Goal: Task Accomplishment & Management: Manage account settings

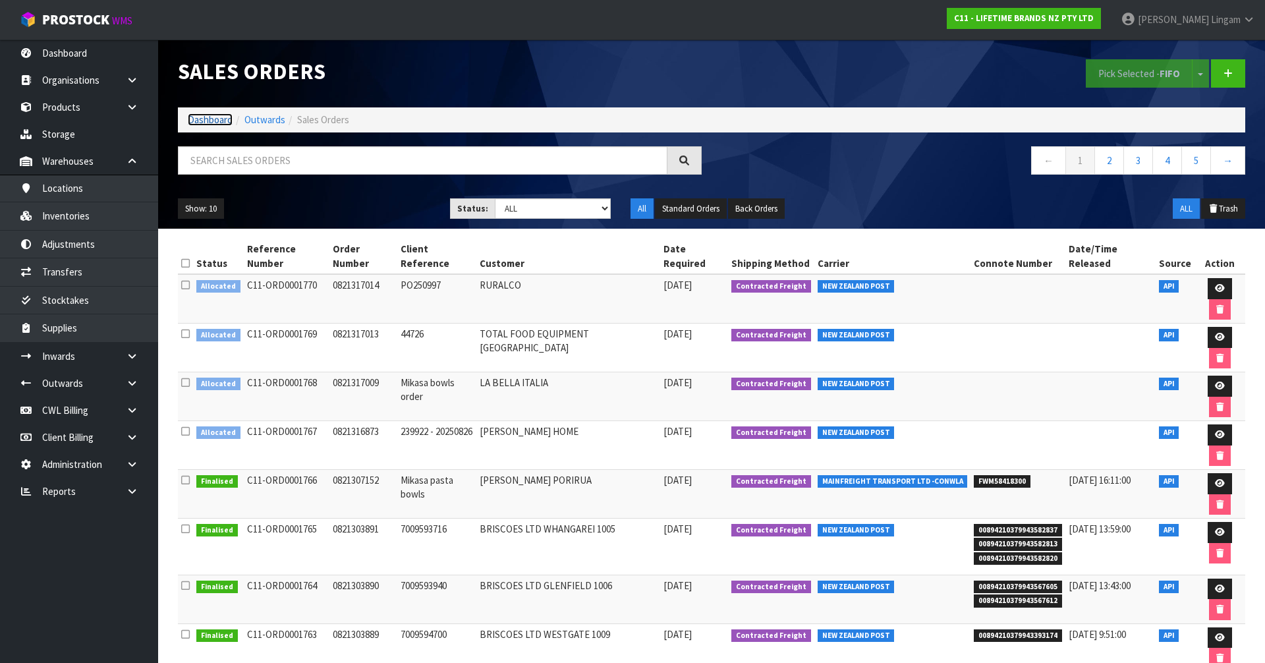
click at [206, 122] on link "Dashboard" at bounding box center [210, 119] width 45 height 13
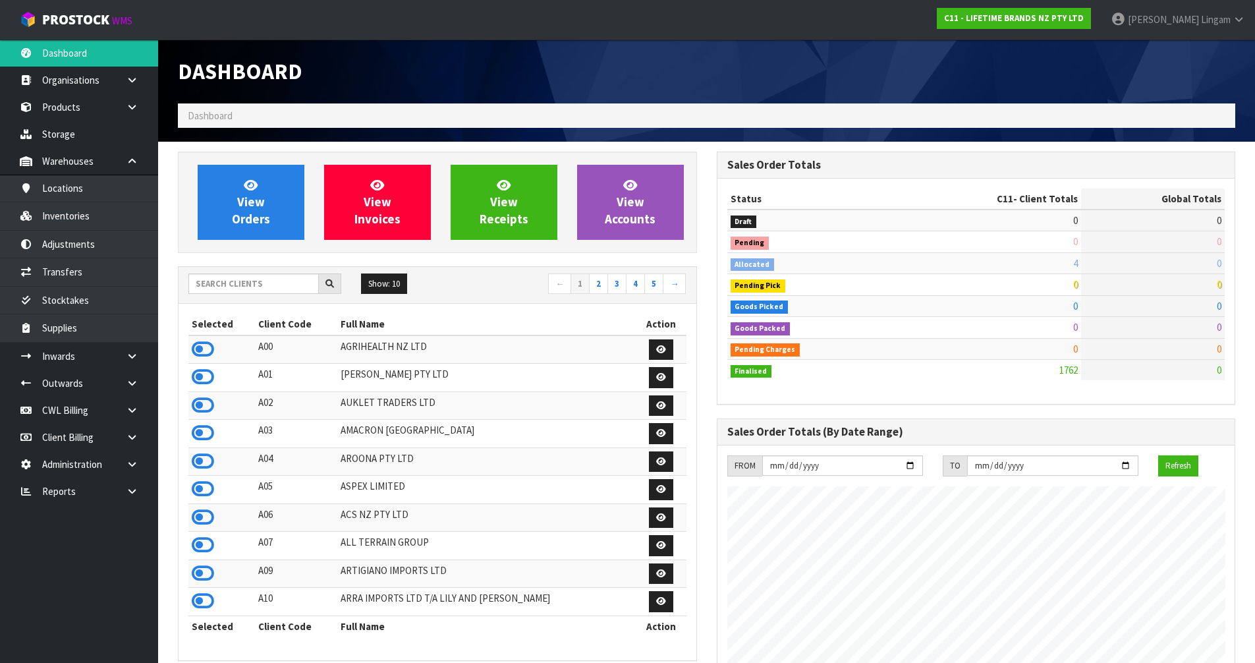
scroll to position [998, 538]
click at [246, 286] on input "text" at bounding box center [253, 283] width 130 height 20
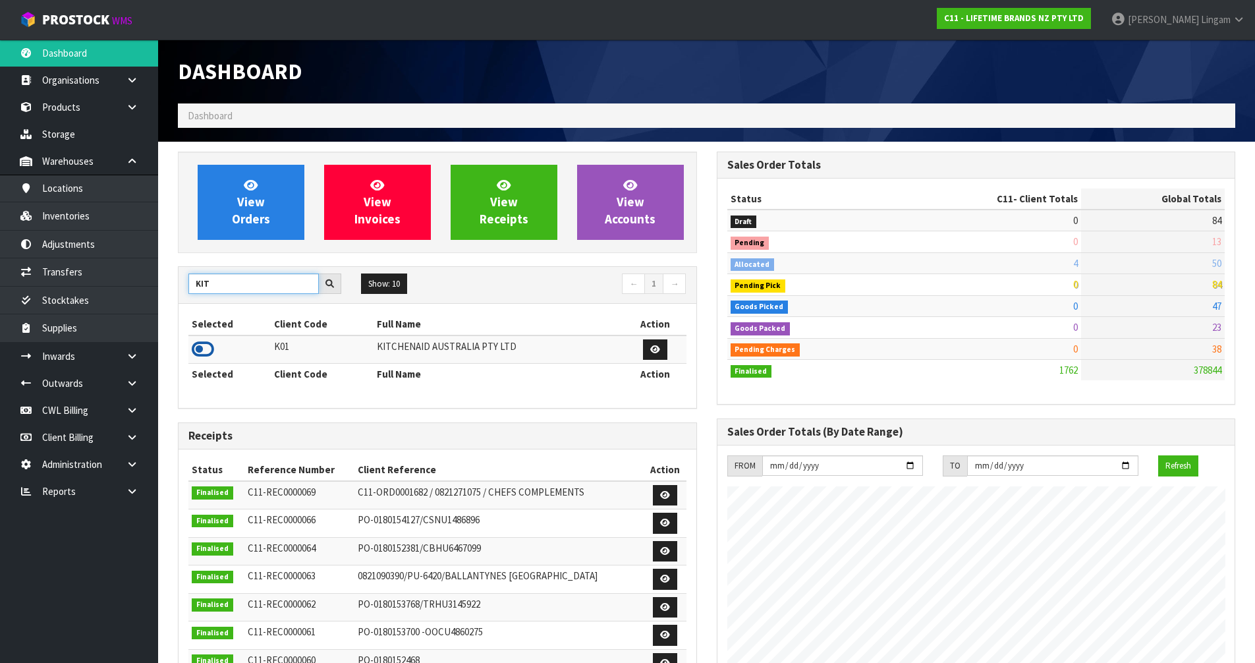
type input "KIT"
click at [202, 348] on icon at bounding box center [203, 349] width 22 height 20
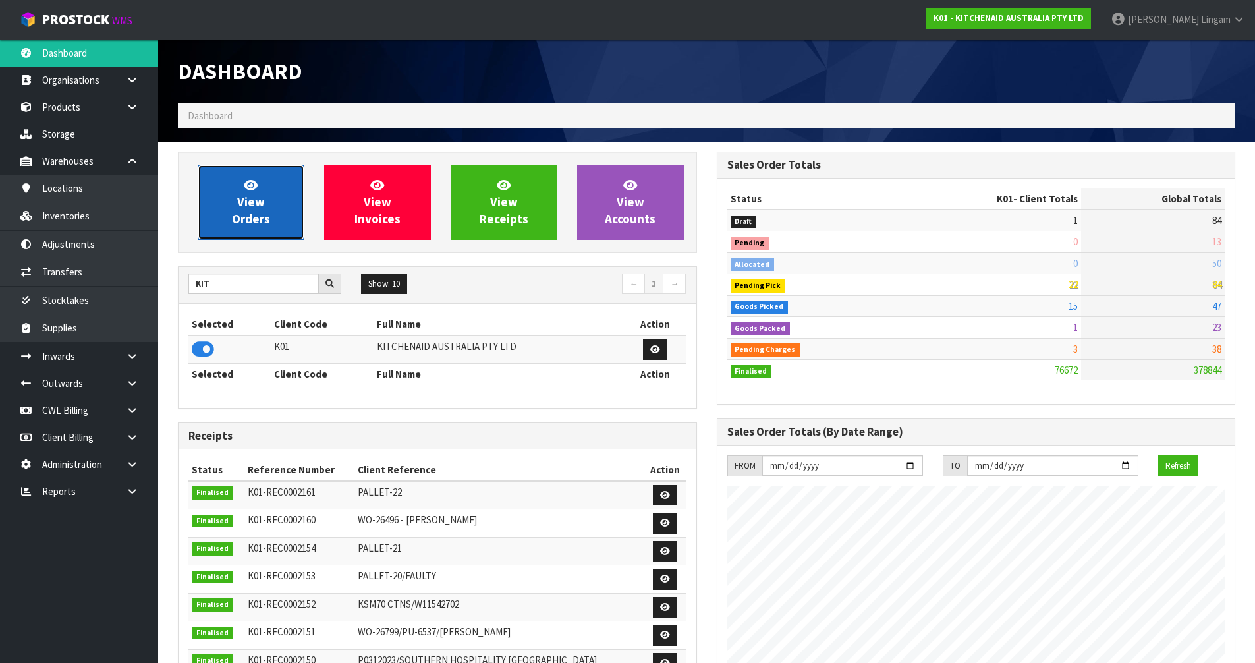
click at [273, 206] on link "View Orders" at bounding box center [251, 202] width 107 height 75
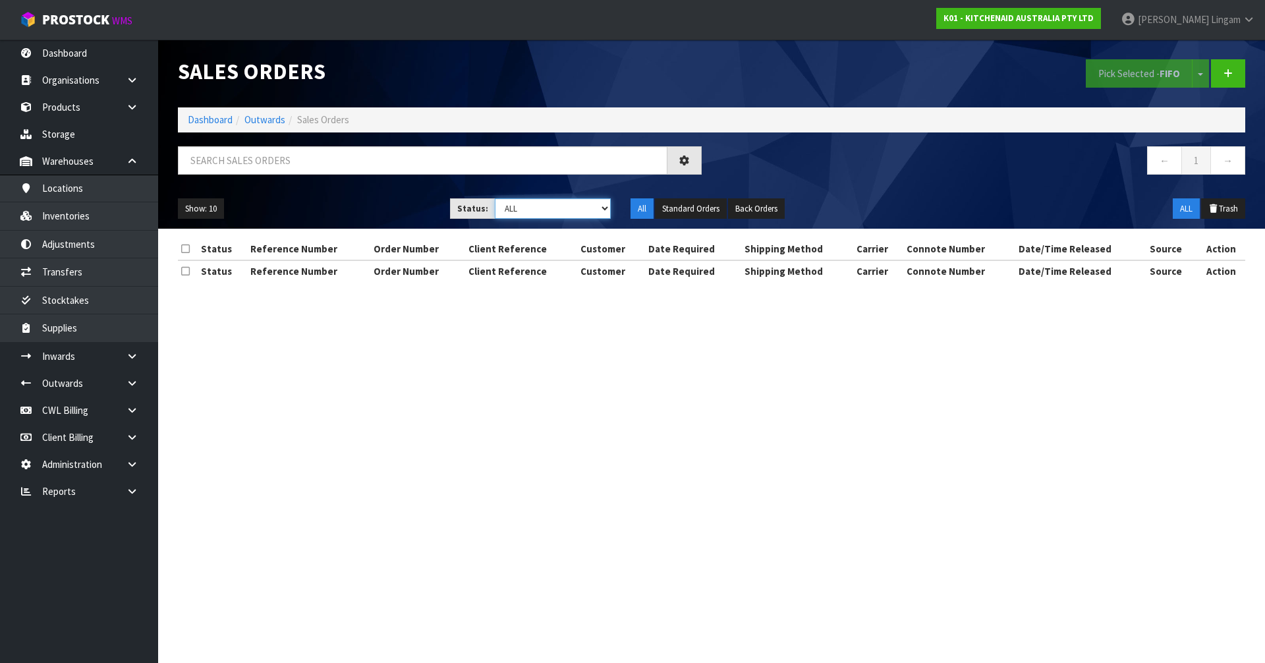
click at [587, 210] on select "Draft Pending Allocated Pending Pick Goods Picked Goods Packed Pending Charges …" at bounding box center [553, 208] width 117 height 20
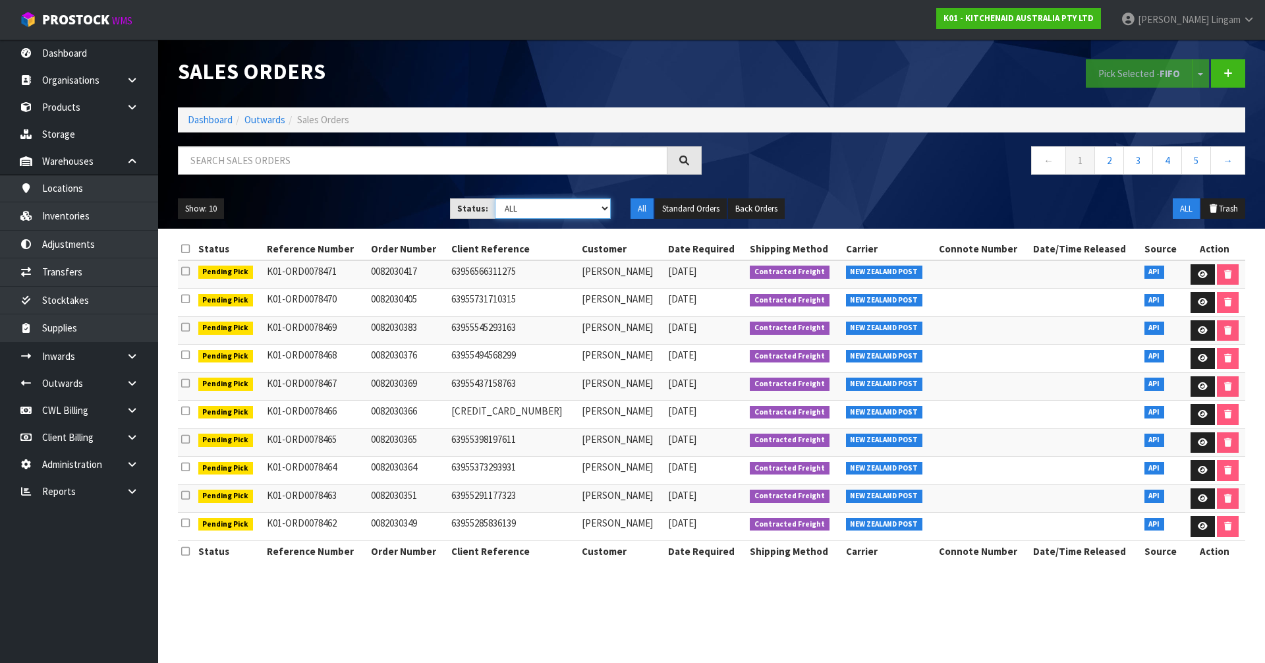
select select "string:6"
click at [495, 198] on select "Draft Pending Allocated Pending Pick Goods Picked Goods Packed Pending Charges …" at bounding box center [553, 208] width 117 height 20
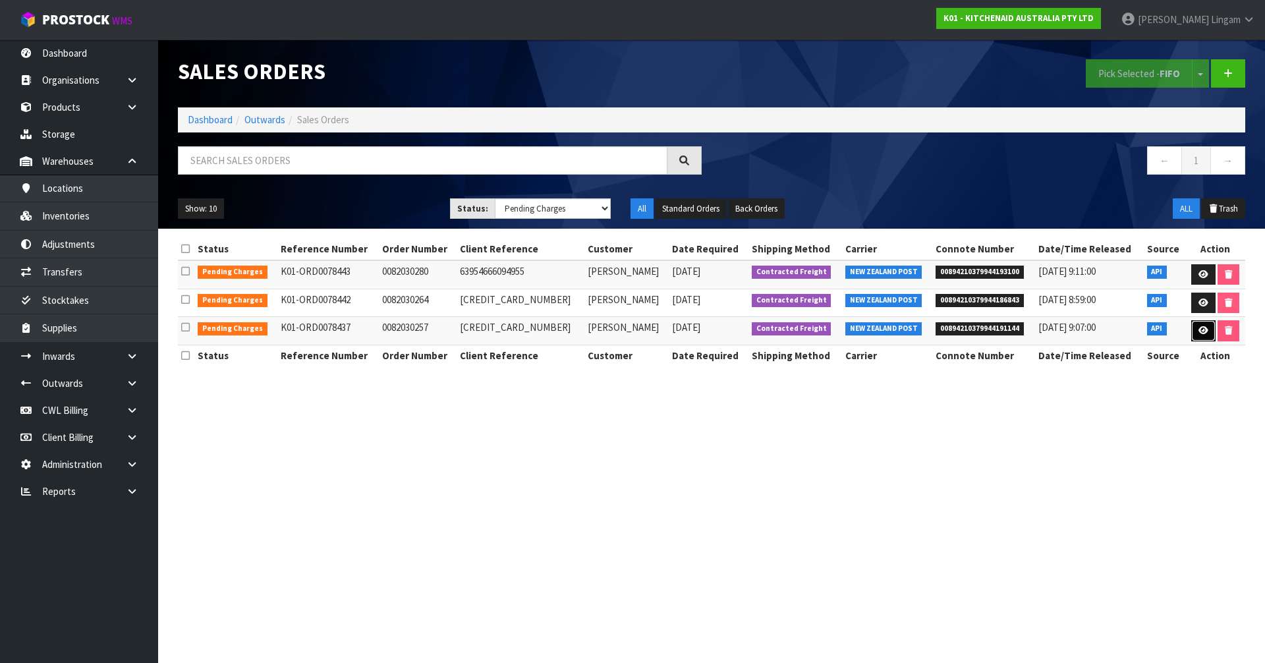
click at [1198, 326] on icon at bounding box center [1203, 330] width 10 height 9
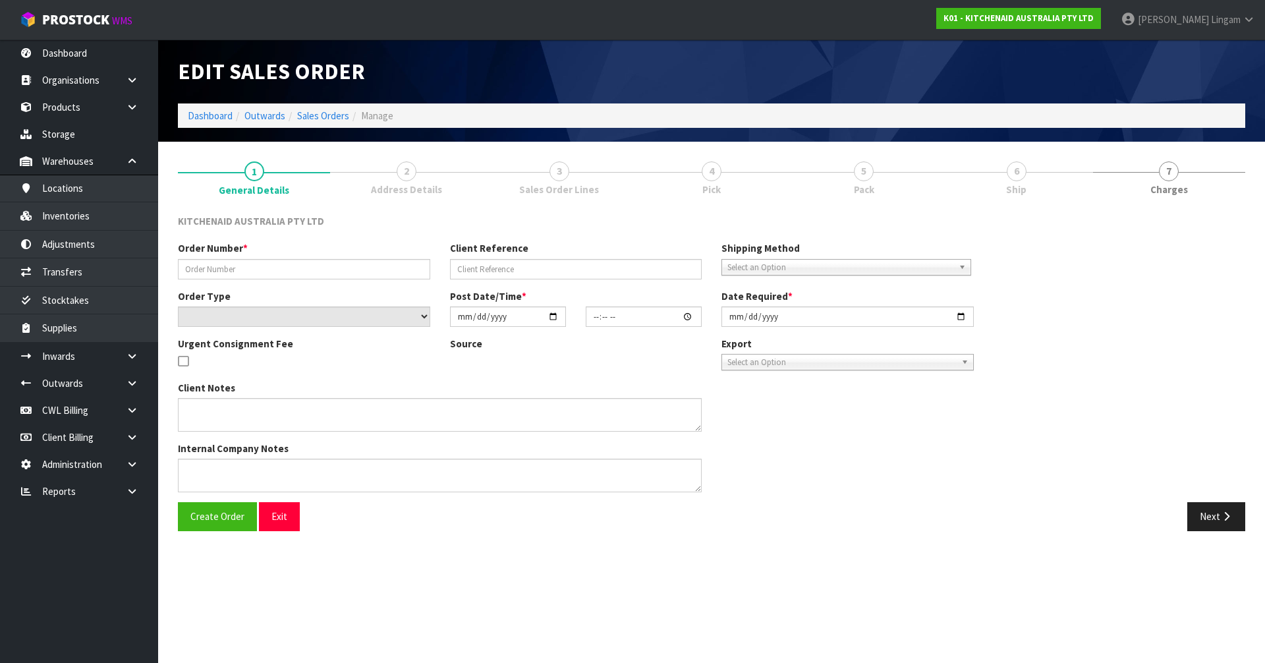
type input "0082030257"
type input "[CREDIT_CARD_NUMBER]"
select select "number:0"
type input "[DATE]"
type input "11:34:58.000"
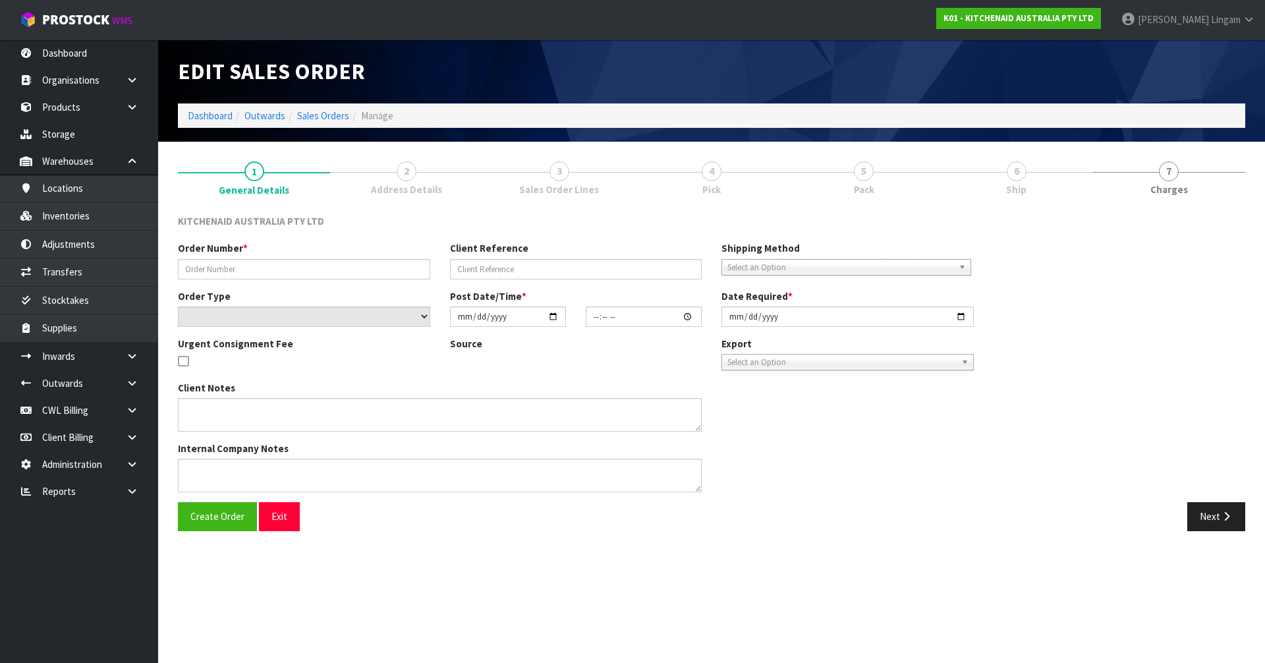
type input "[DATE]"
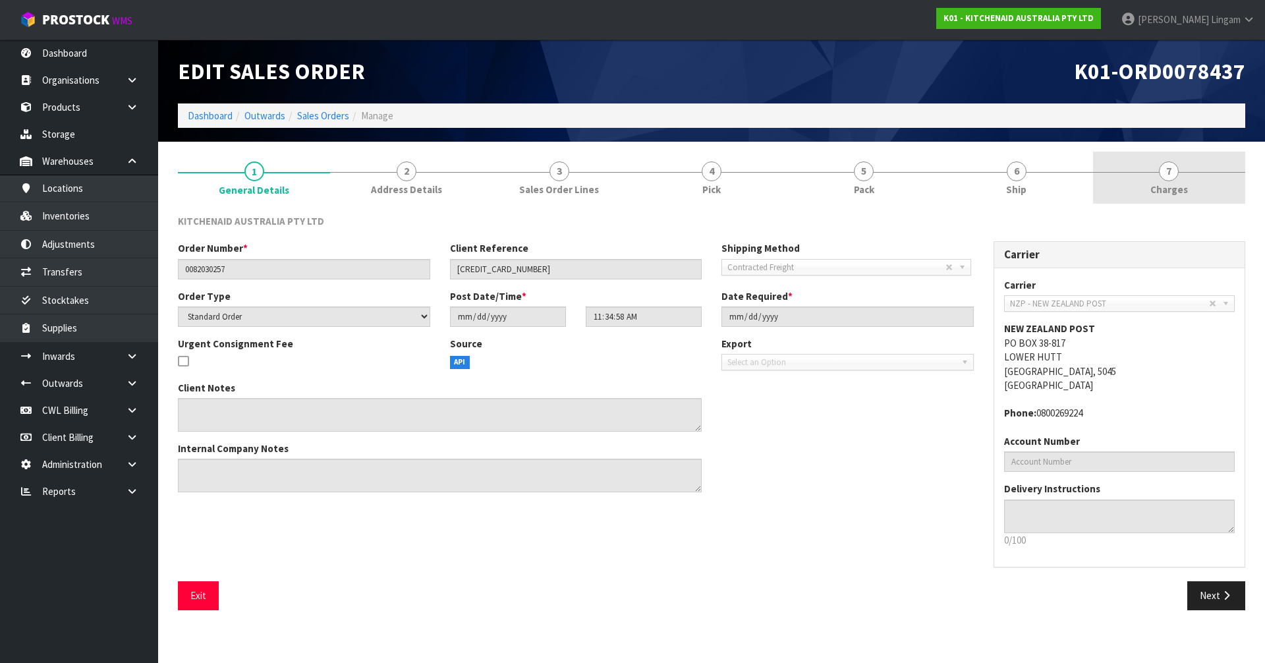
click at [1182, 192] on span "Charges" at bounding box center [1169, 189] width 38 height 14
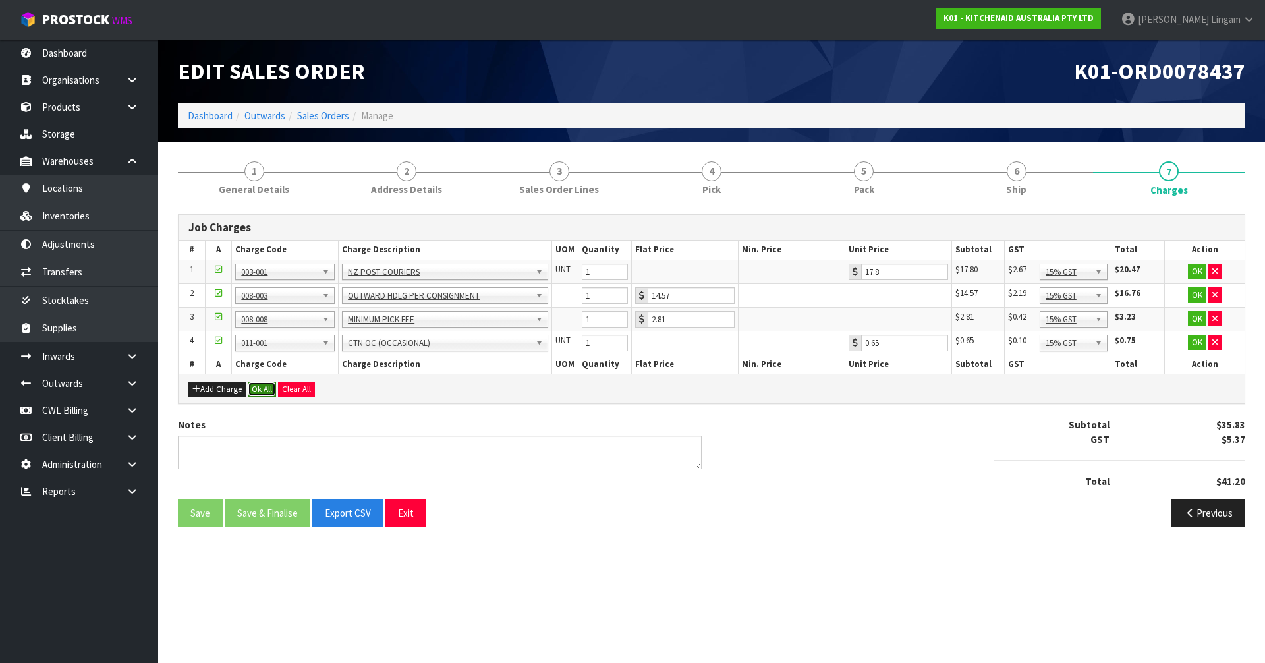
click at [253, 387] on button "Ok All" at bounding box center [262, 389] width 28 height 16
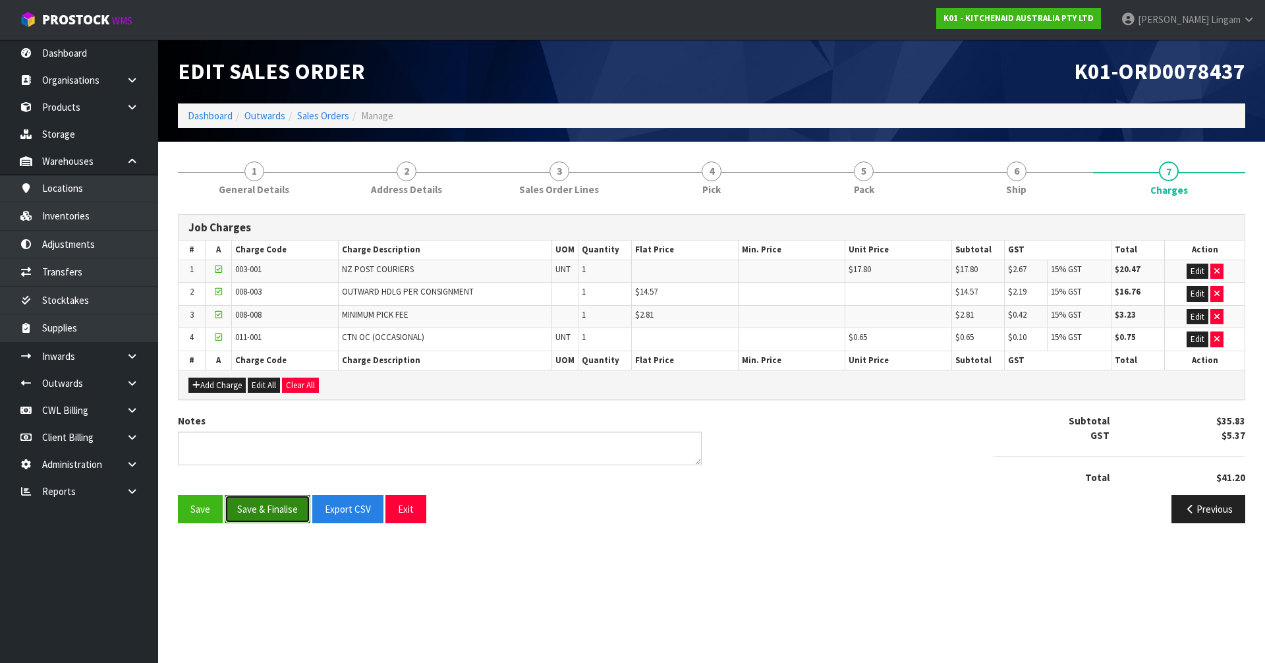
click at [271, 512] on button "Save & Finalise" at bounding box center [268, 509] width 86 height 28
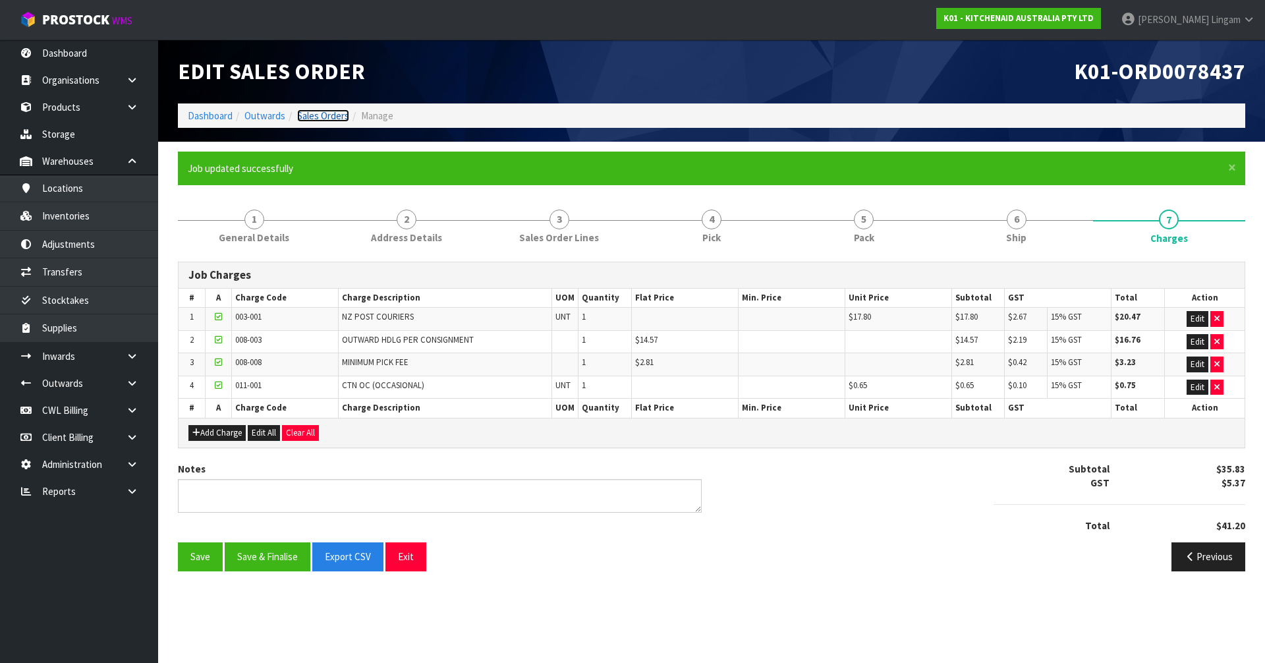
click at [337, 114] on link "Sales Orders" at bounding box center [323, 115] width 52 height 13
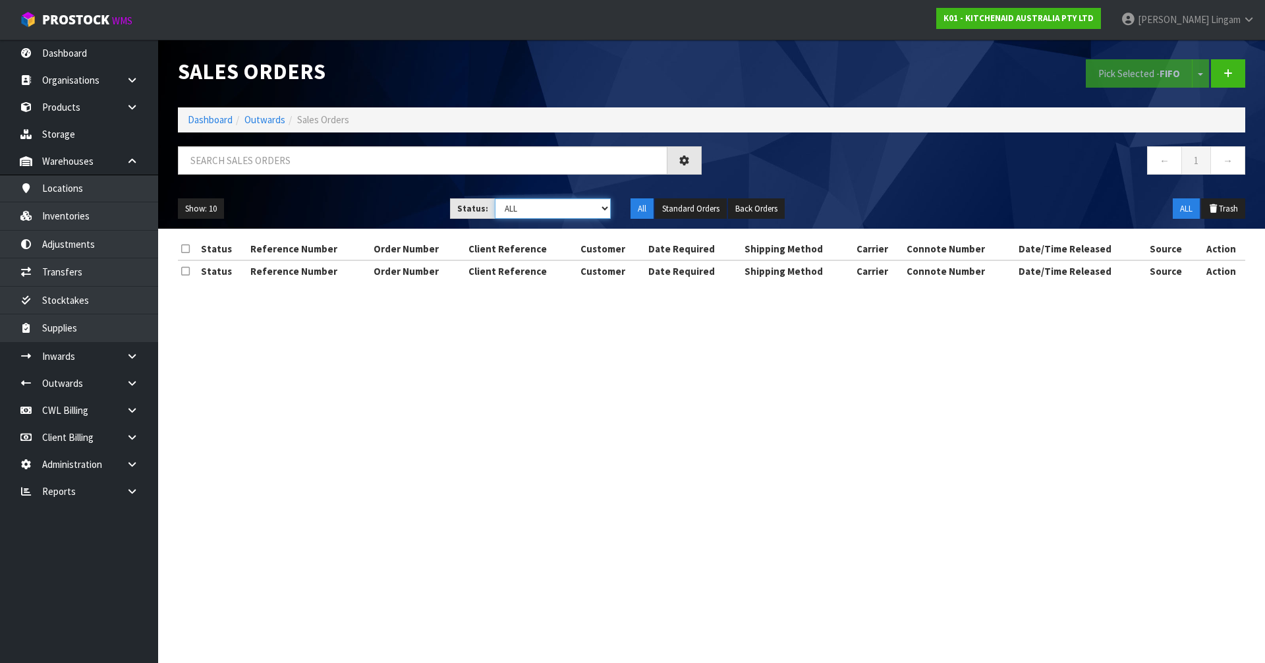
click at [595, 211] on select "Draft Pending Allocated Pending Pick Goods Picked Goods Packed Pending Charges …" at bounding box center [553, 208] width 117 height 20
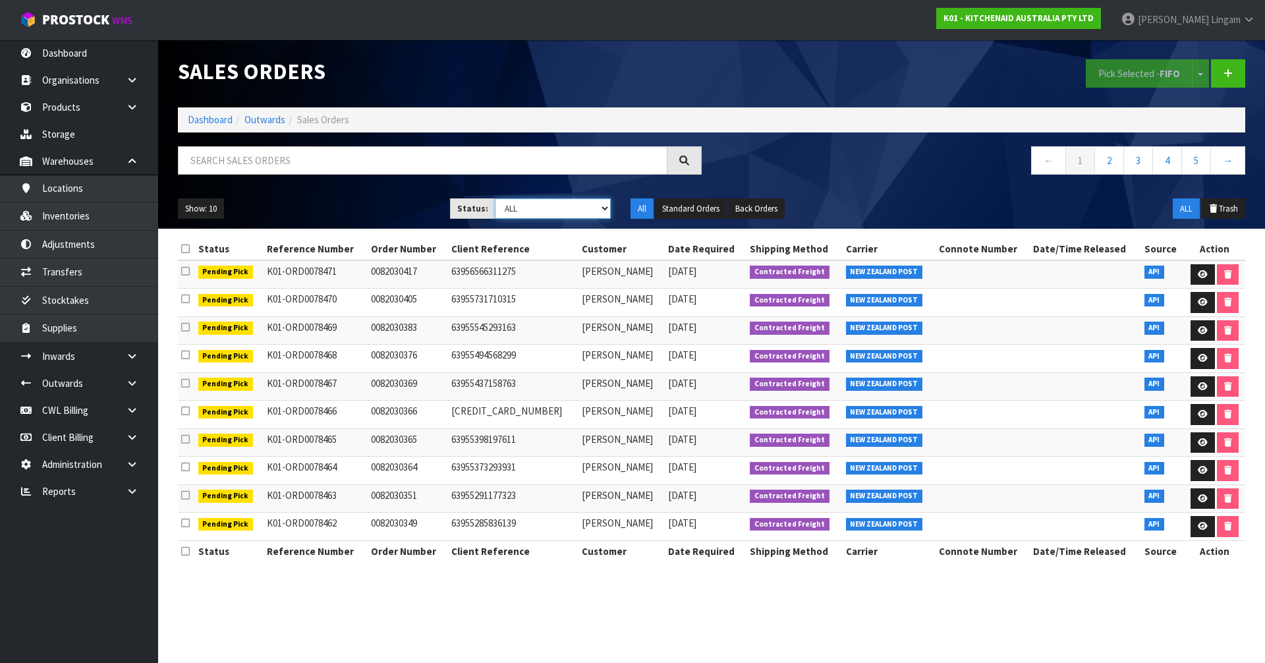
select select "string:6"
click at [495, 198] on select "Draft Pending Allocated Pending Pick Goods Picked Goods Packed Pending Charges …" at bounding box center [553, 208] width 117 height 20
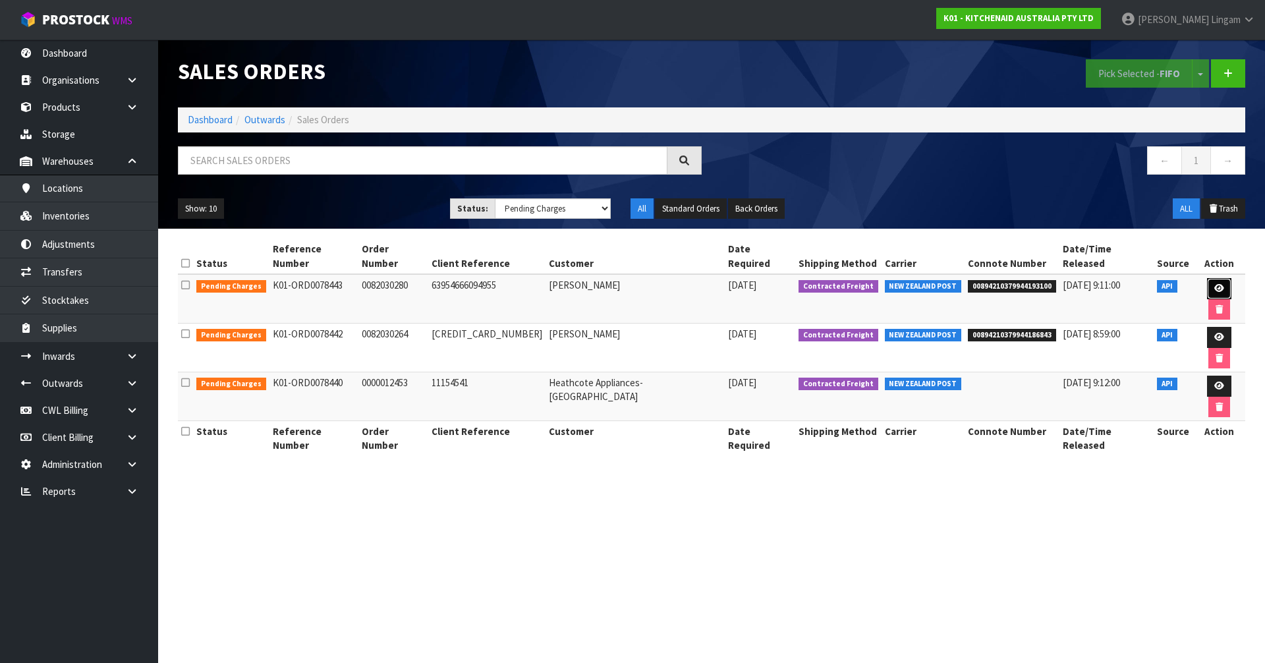
click at [1214, 284] on icon at bounding box center [1219, 288] width 10 height 9
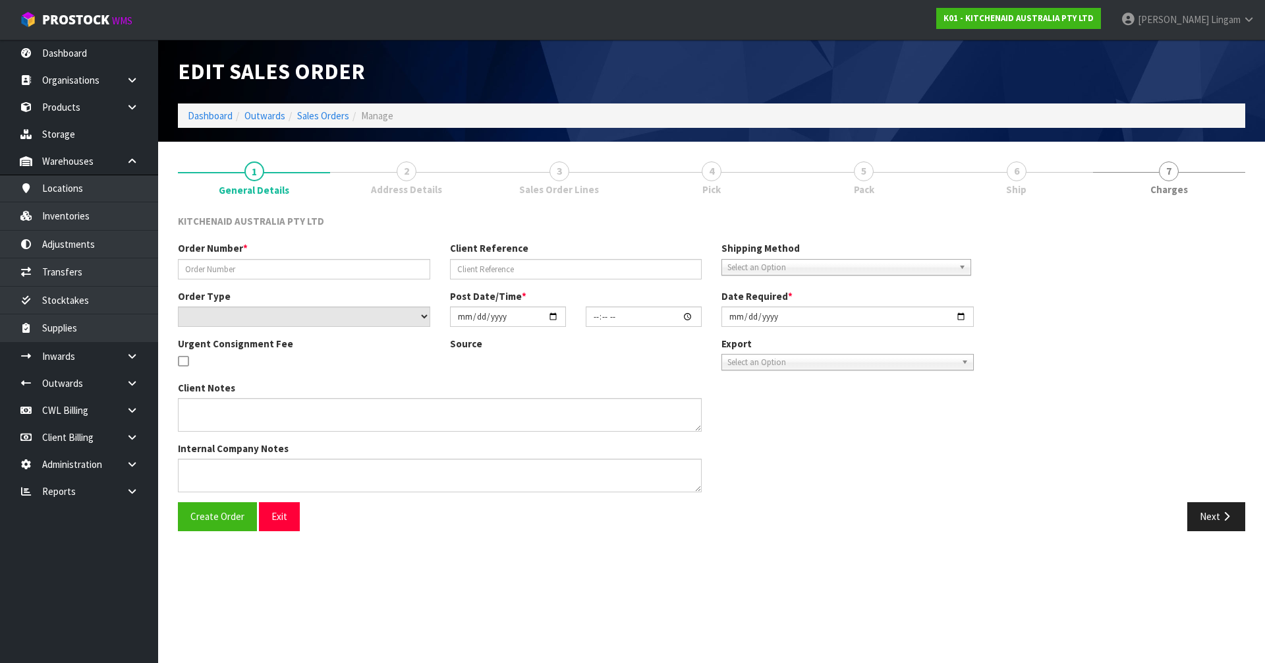
type input "0082030280"
type input "63954666094955"
select select "number:0"
type input "[DATE]"
type input "13:35:53.000"
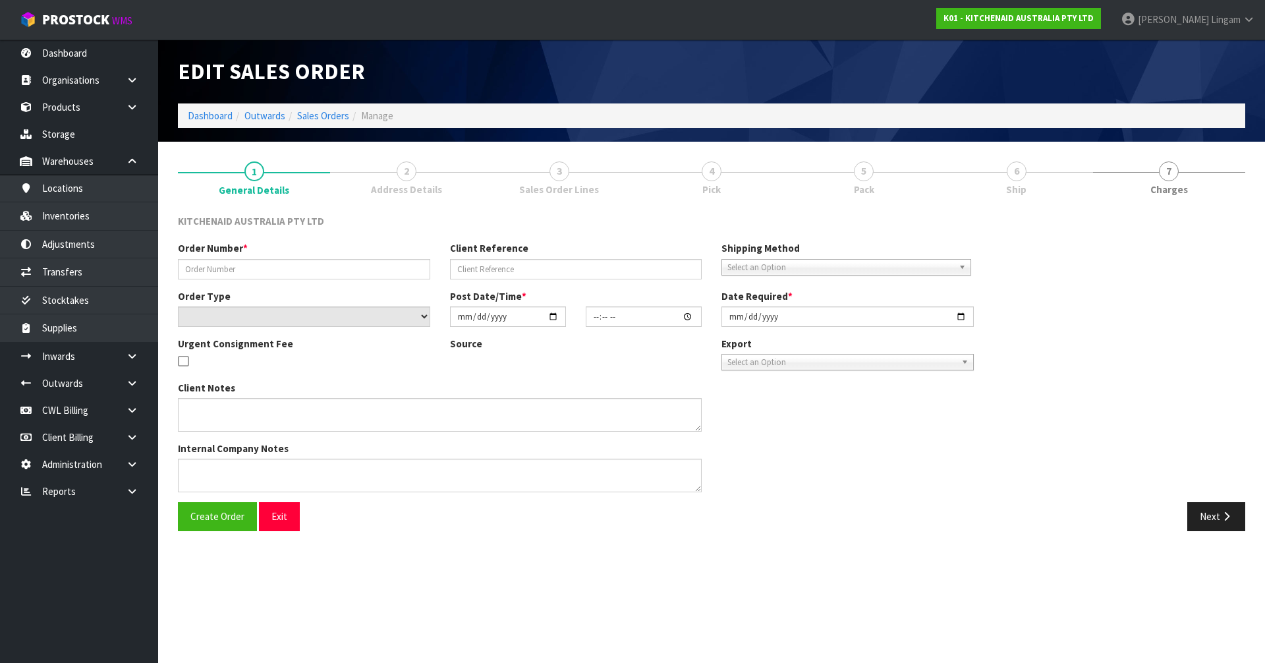
type input "[DATE]"
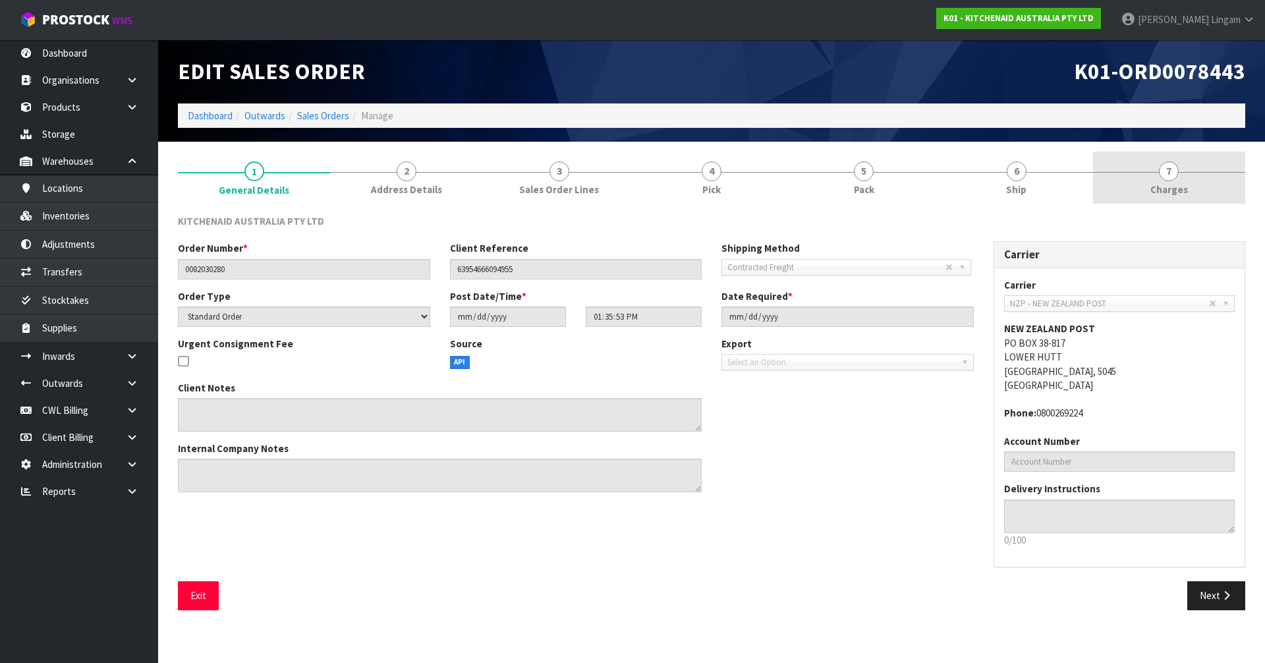
click at [1194, 190] on link "7 [GEOGRAPHIC_DATA]" at bounding box center [1169, 178] width 152 height 52
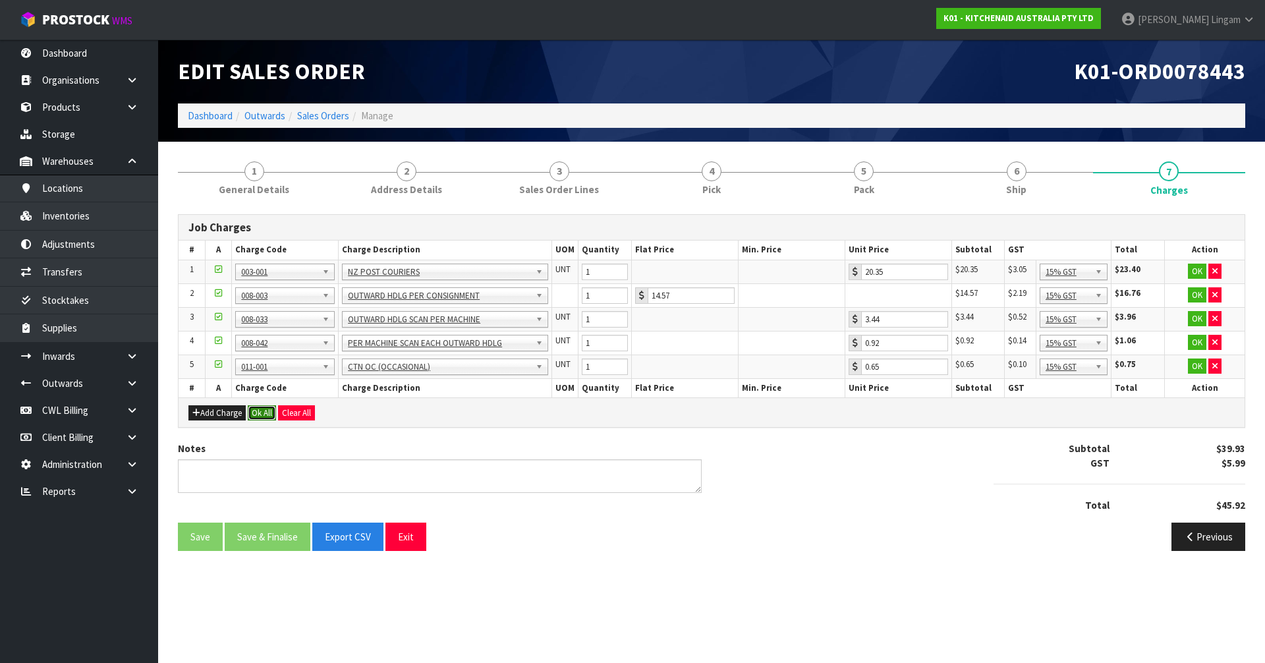
click at [269, 407] on button "Ok All" at bounding box center [262, 413] width 28 height 16
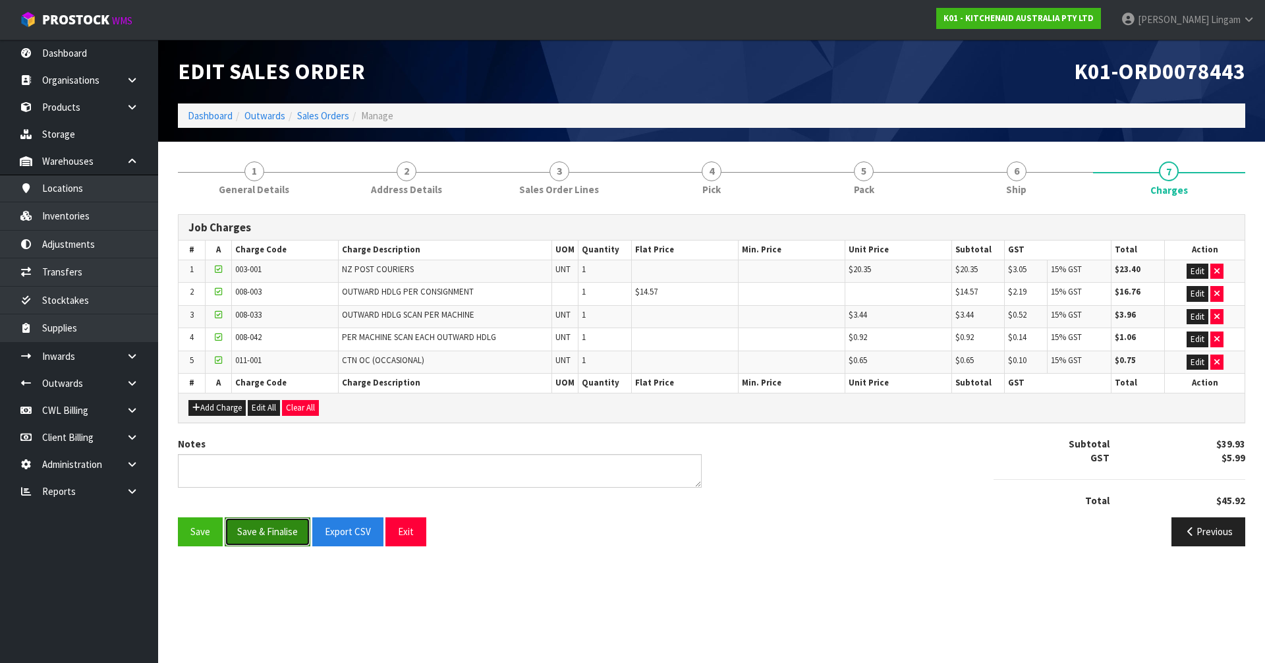
click at [275, 529] on button "Save & Finalise" at bounding box center [268, 531] width 86 height 28
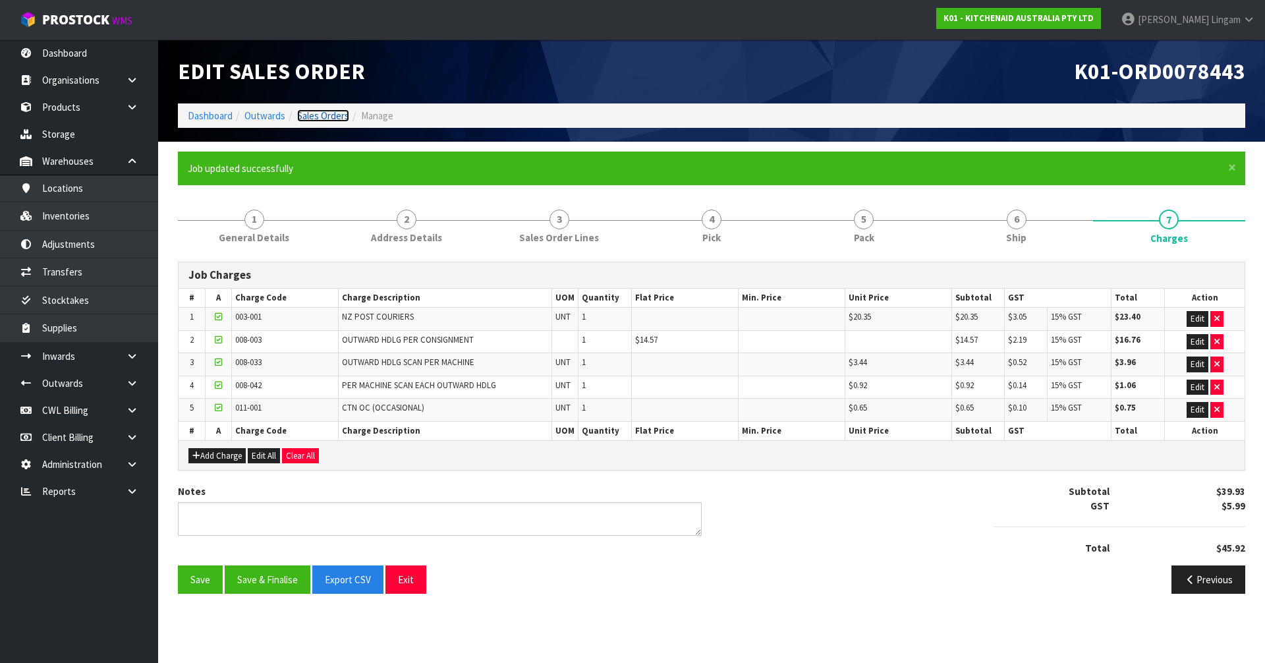
click at [321, 117] on link "Sales Orders" at bounding box center [323, 115] width 52 height 13
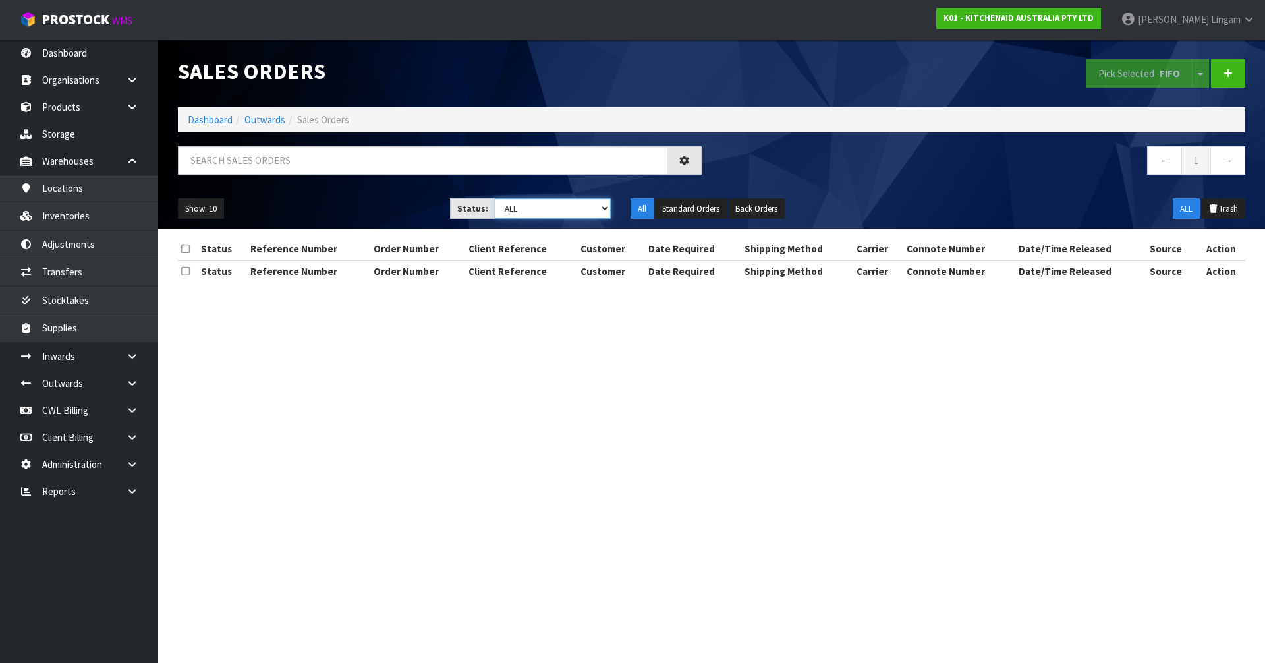
click at [577, 206] on select "Draft Pending Allocated Pending Pick Goods Picked Goods Packed Pending Charges …" at bounding box center [553, 208] width 117 height 20
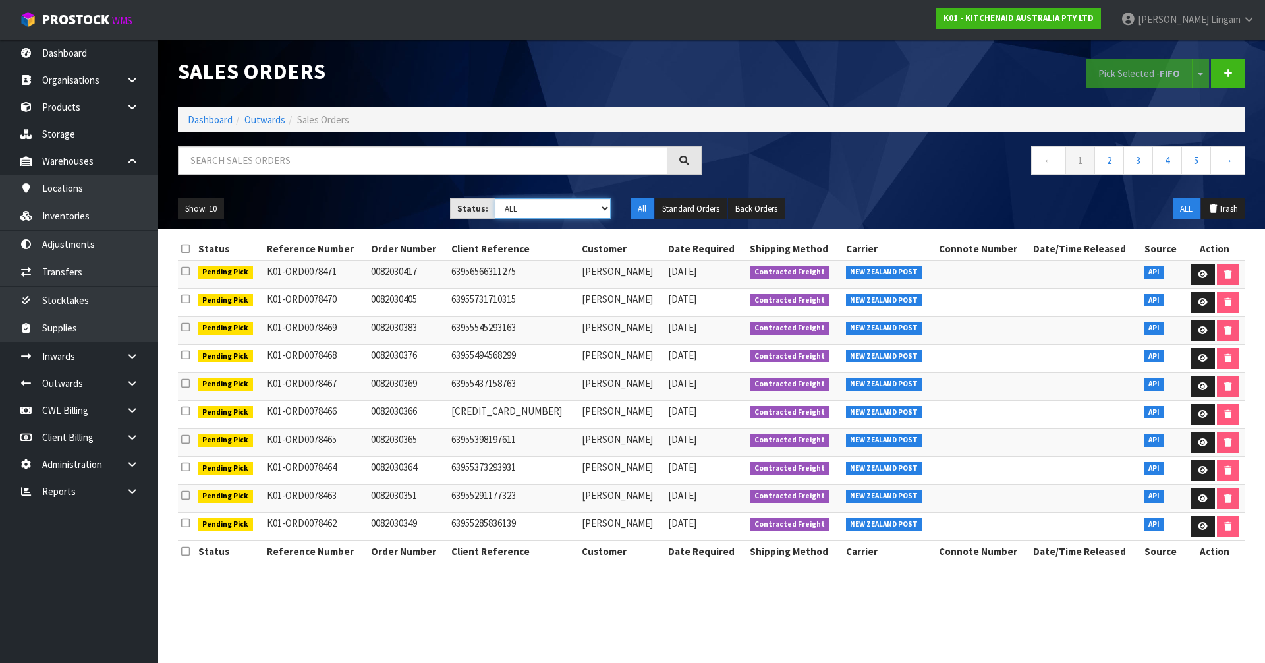
select select "string:6"
click at [495, 198] on select "Draft Pending Allocated Pending Pick Goods Picked Goods Packed Pending Charges …" at bounding box center [553, 208] width 117 height 20
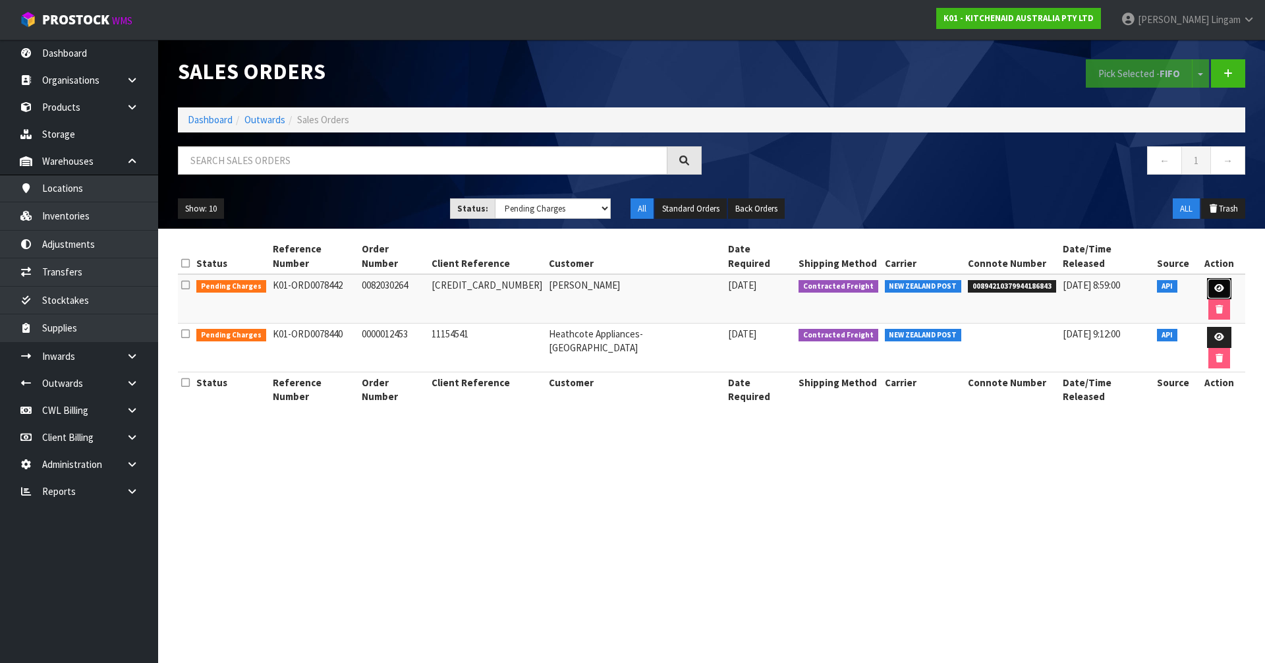
click at [1214, 284] on icon at bounding box center [1219, 288] width 10 height 9
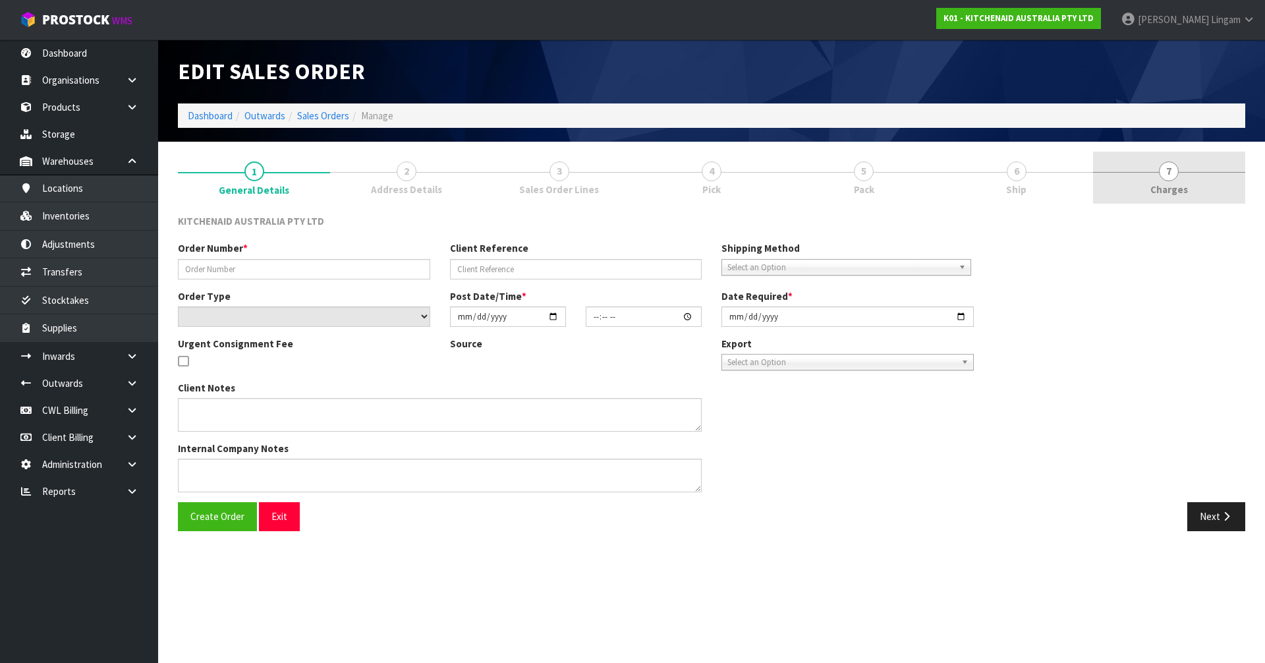
type input "0082030264"
type input "[CREDIT_CARD_NUMBER]"
select select "number:0"
type input "[DATE]"
type input "13:35:51.000"
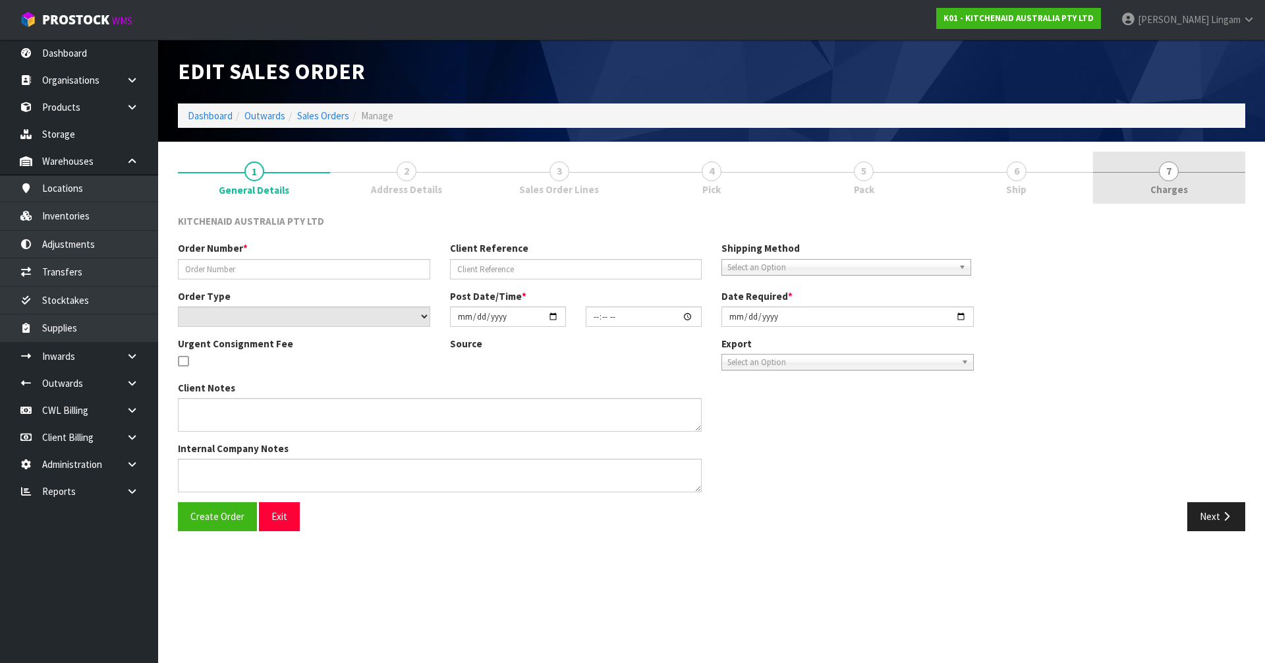
type input "[DATE]"
click at [1202, 187] on link "7 [GEOGRAPHIC_DATA]" at bounding box center [1169, 178] width 152 height 52
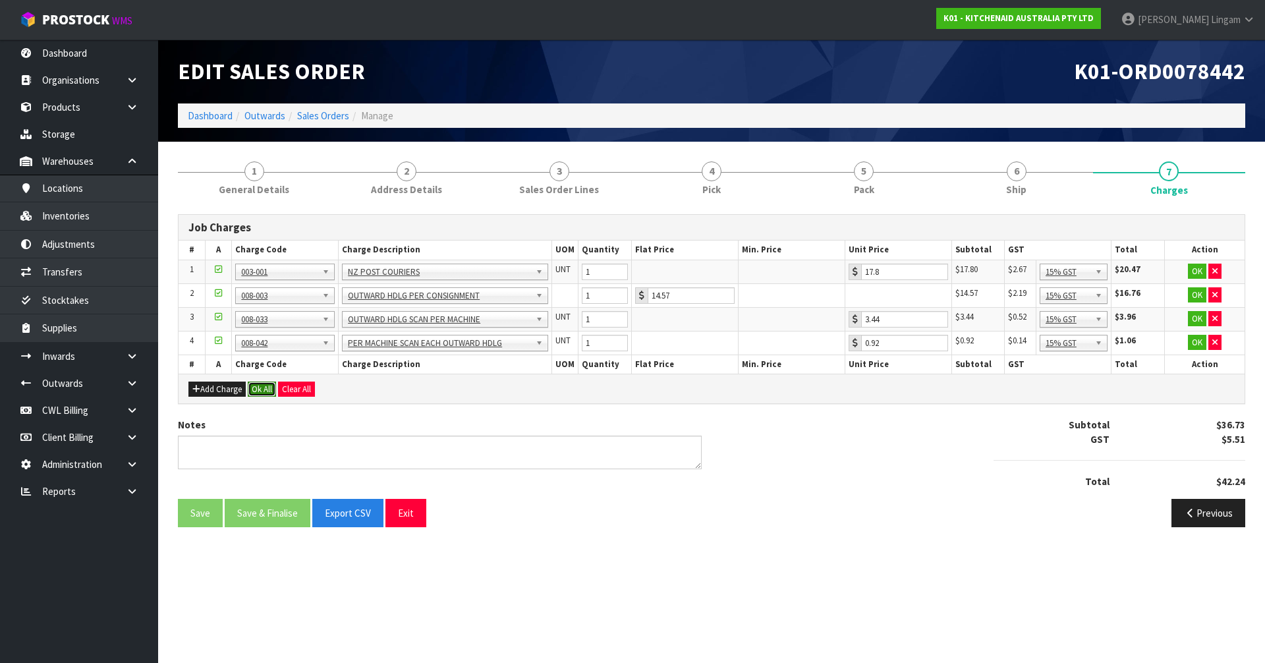
click at [256, 393] on button "Ok All" at bounding box center [262, 389] width 28 height 16
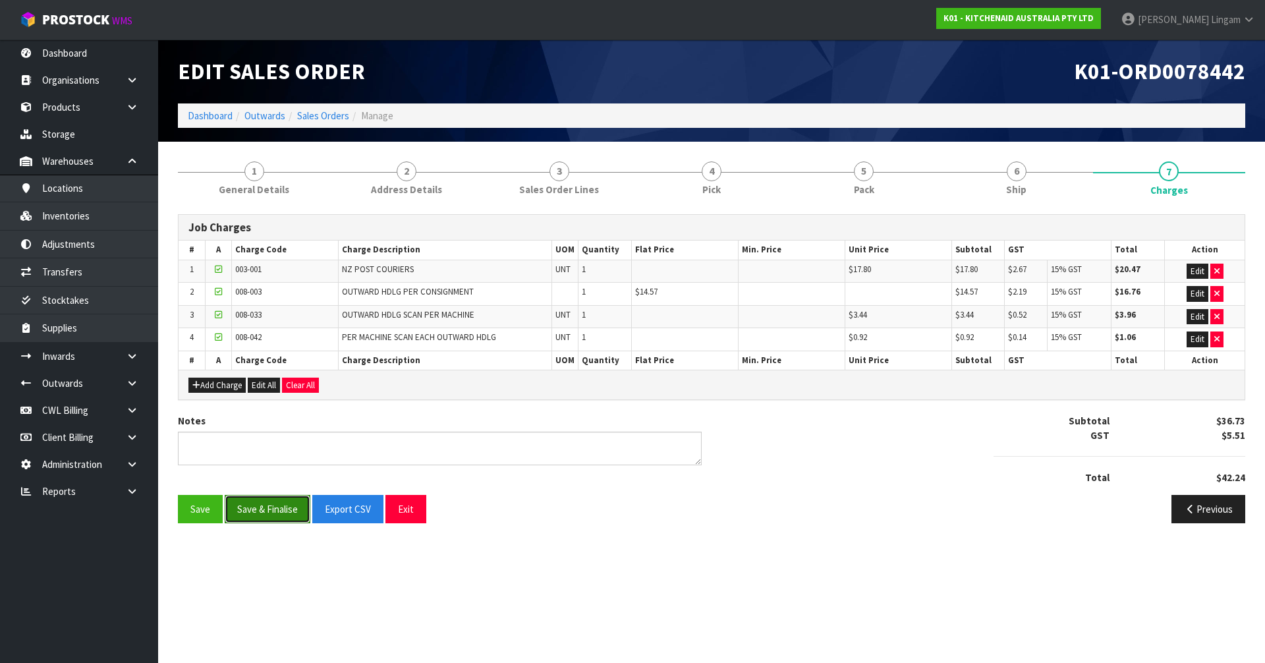
click at [285, 515] on button "Save & Finalise" at bounding box center [268, 509] width 86 height 28
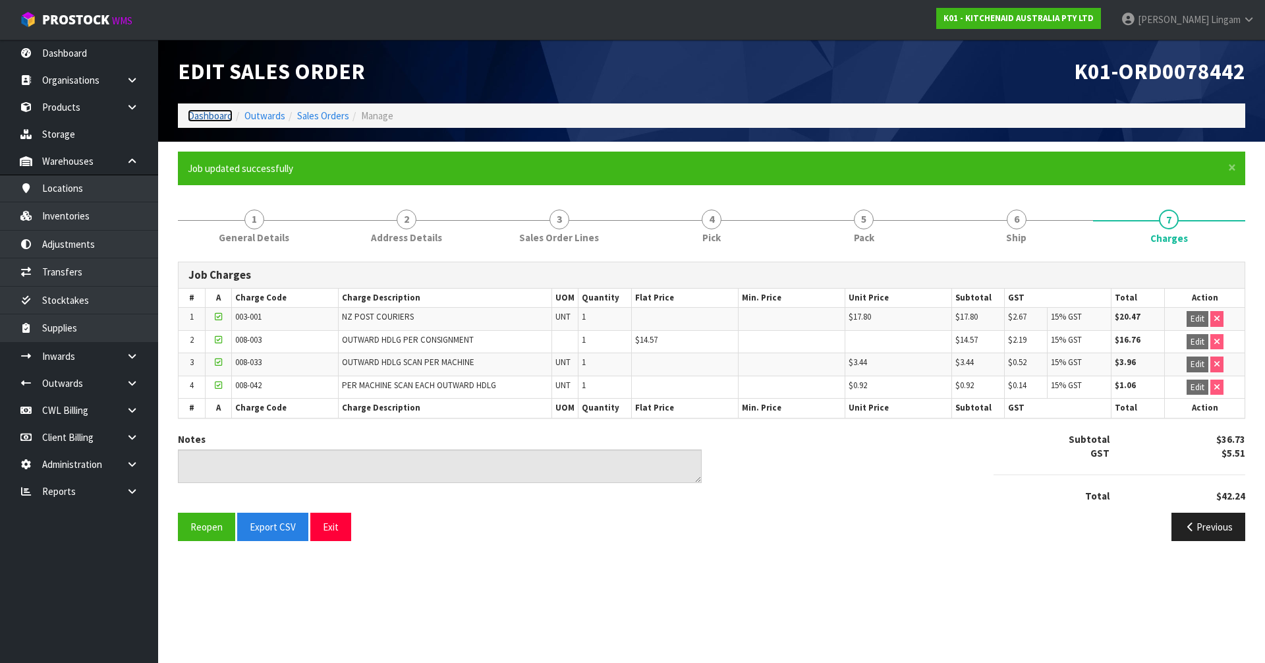
click at [217, 114] on link "Dashboard" at bounding box center [210, 115] width 45 height 13
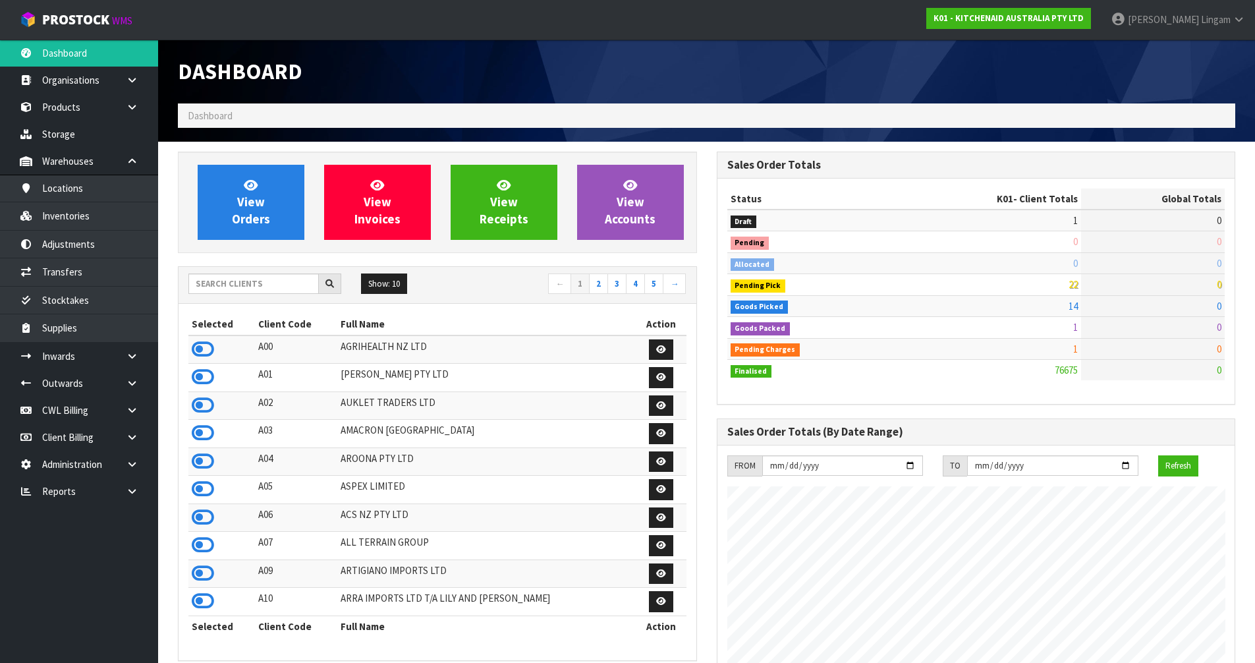
scroll to position [998, 538]
click at [256, 206] on span "View Orders" at bounding box center [251, 201] width 38 height 49
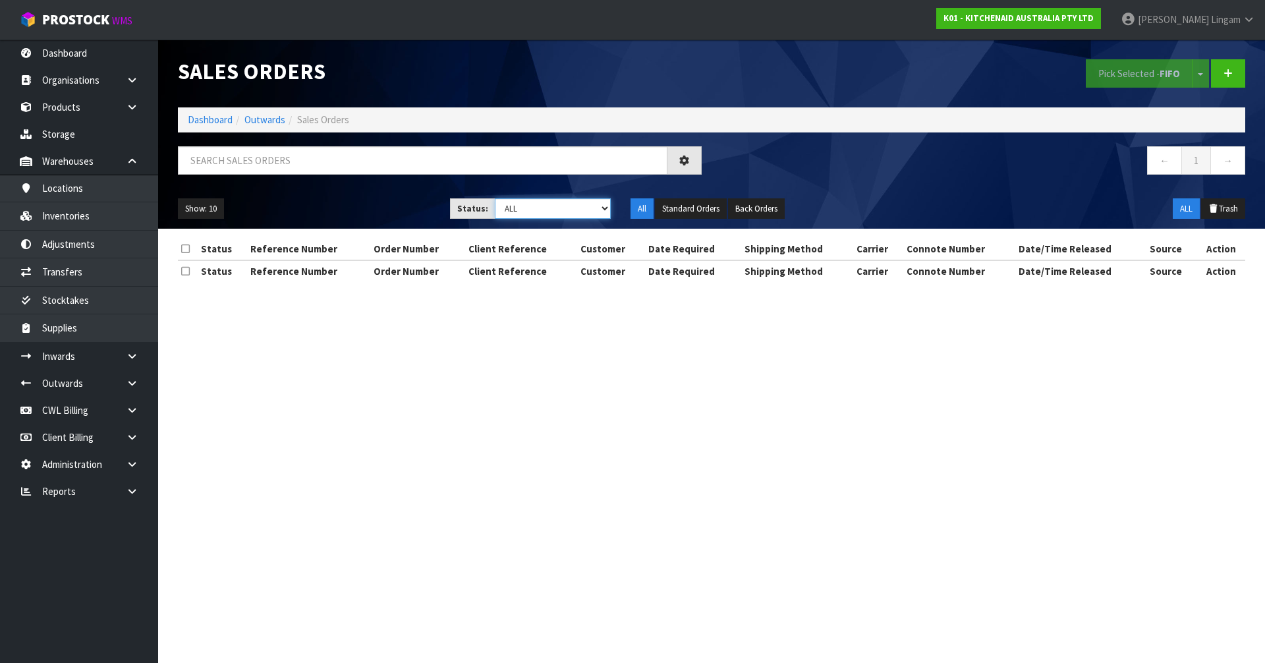
click at [592, 205] on select "Draft Pending Allocated Pending Pick Goods Picked Goods Packed Pending Charges …" at bounding box center [553, 208] width 117 height 20
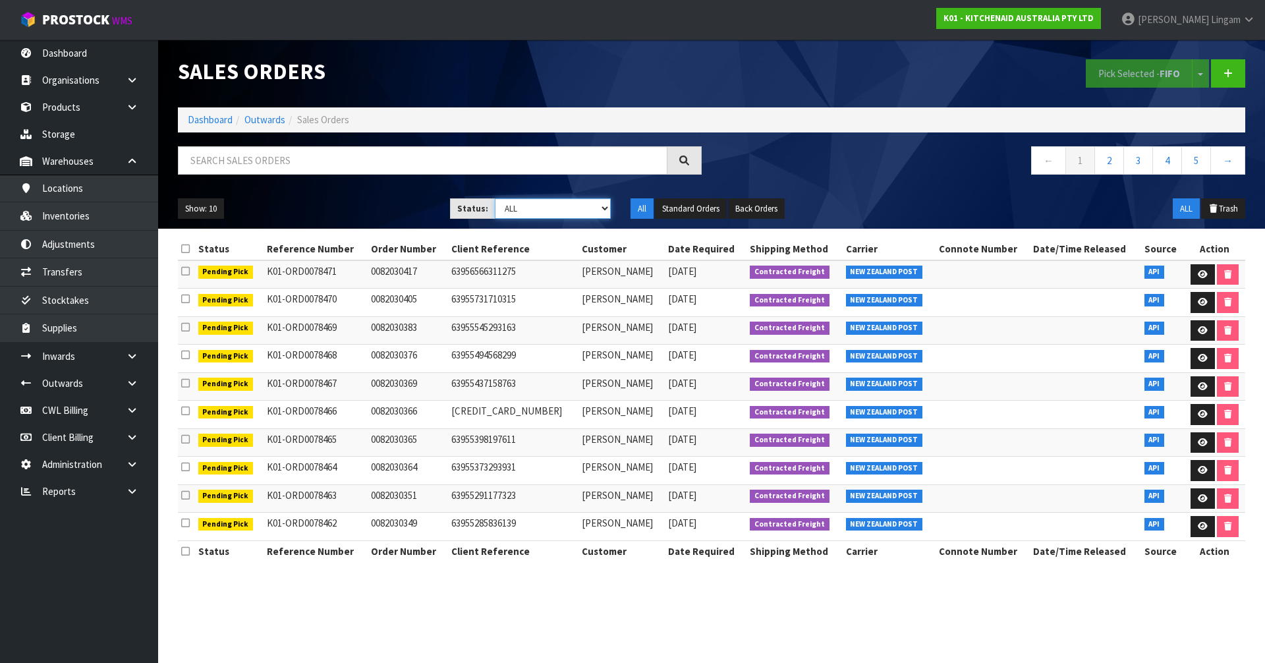
select select "string:6"
click at [495, 198] on select "Draft Pending Allocated Pending Pick Goods Picked Goods Packed Pending Charges …" at bounding box center [553, 208] width 117 height 20
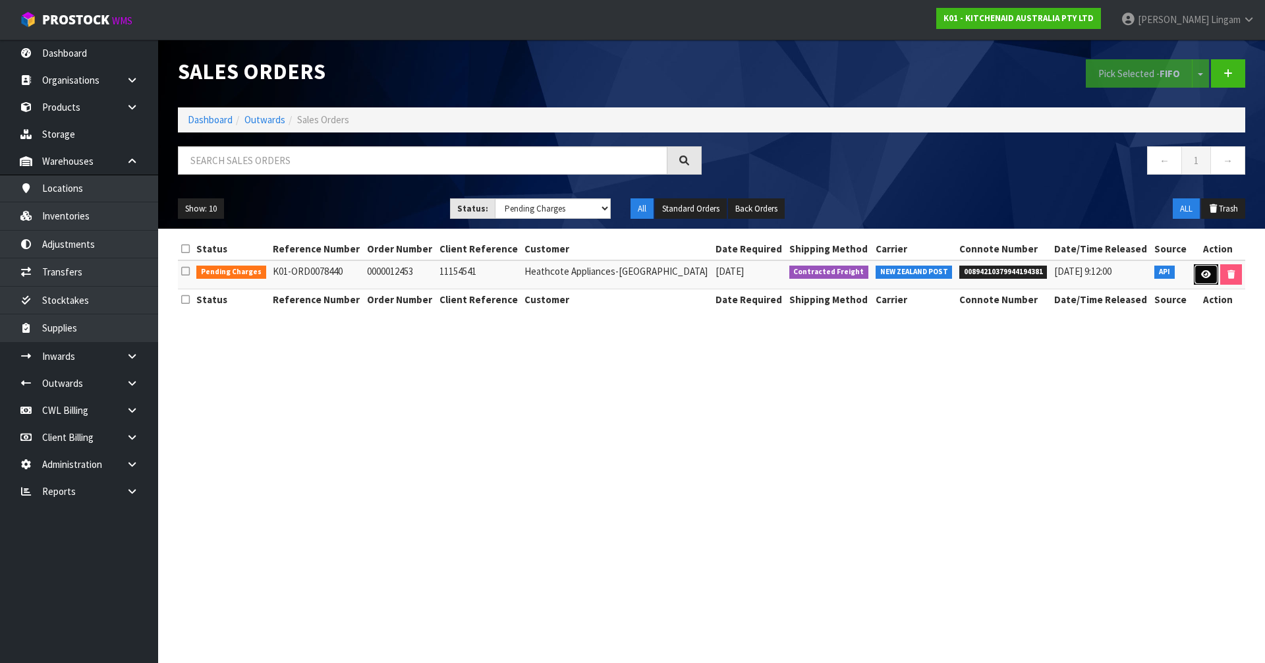
click at [1206, 268] on link at bounding box center [1206, 274] width 24 height 21
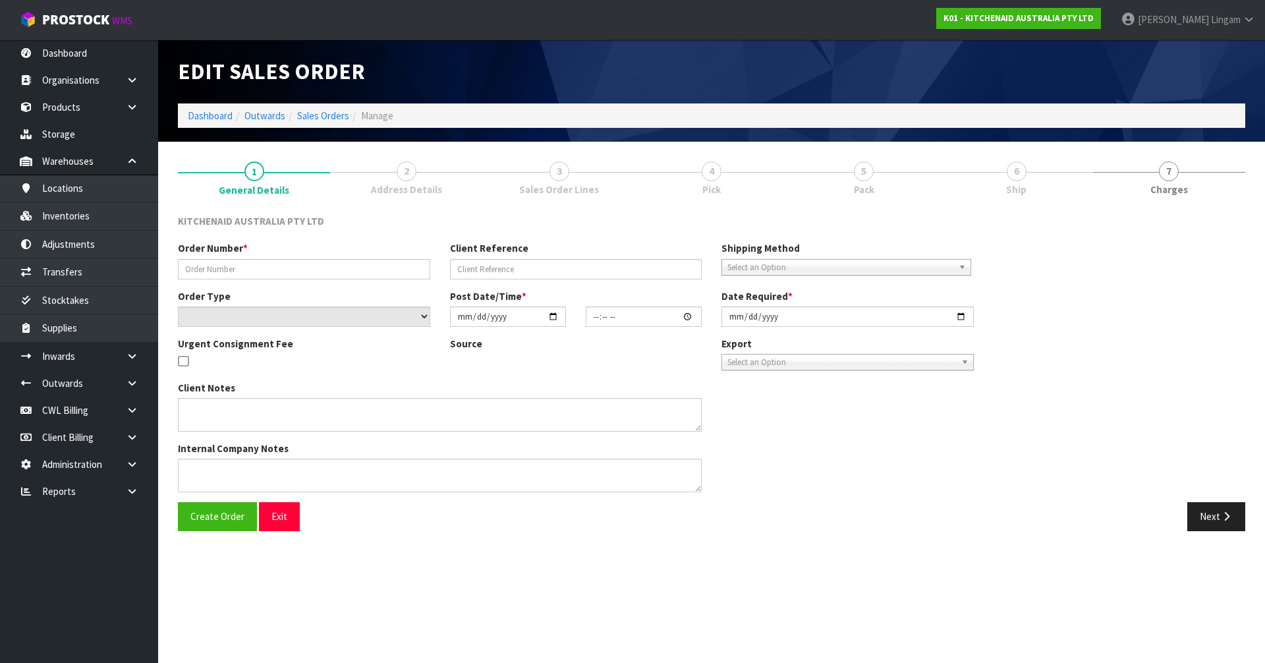
type input "0000012453"
type input "11154541"
select select "number:0"
type input "[DATE]"
type input "13:32:45.000"
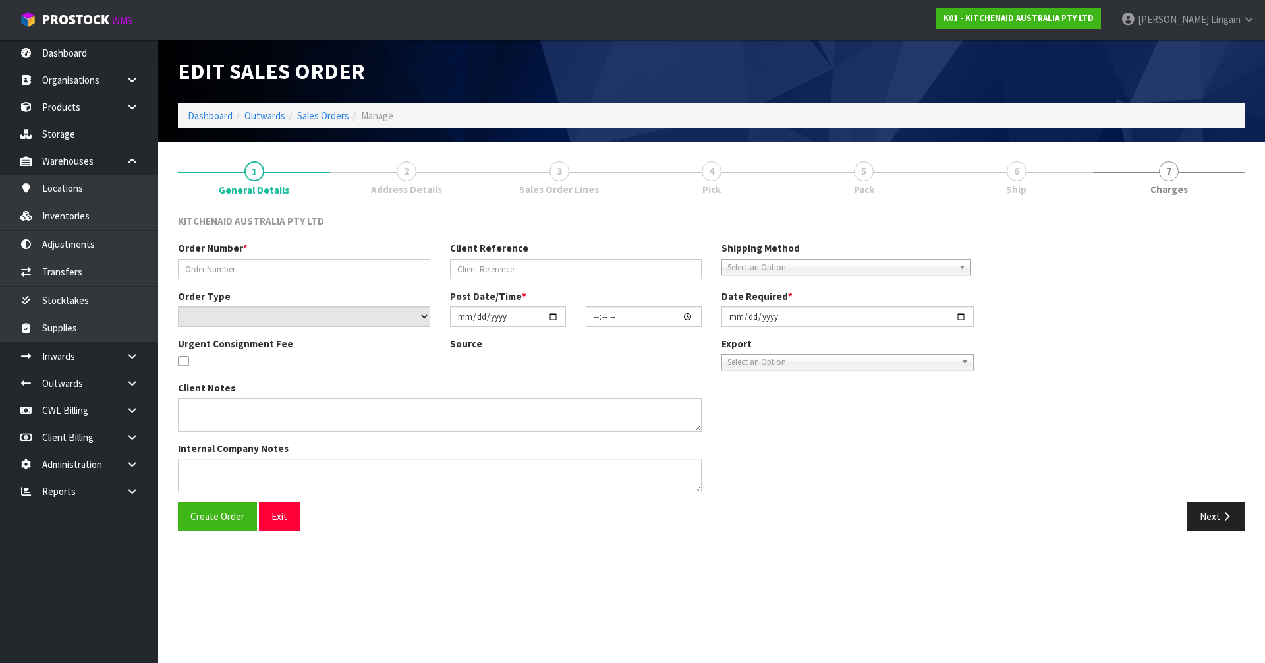
type input "[DATE]"
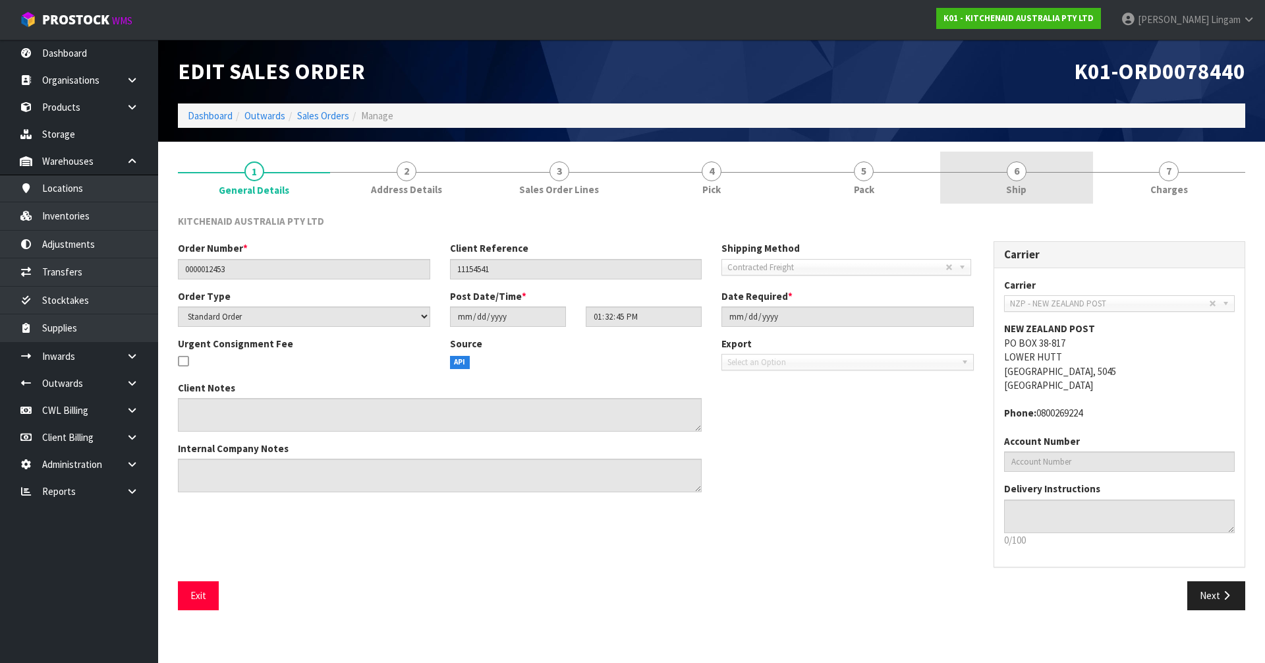
click at [1063, 182] on link "6 Ship" at bounding box center [1016, 178] width 152 height 52
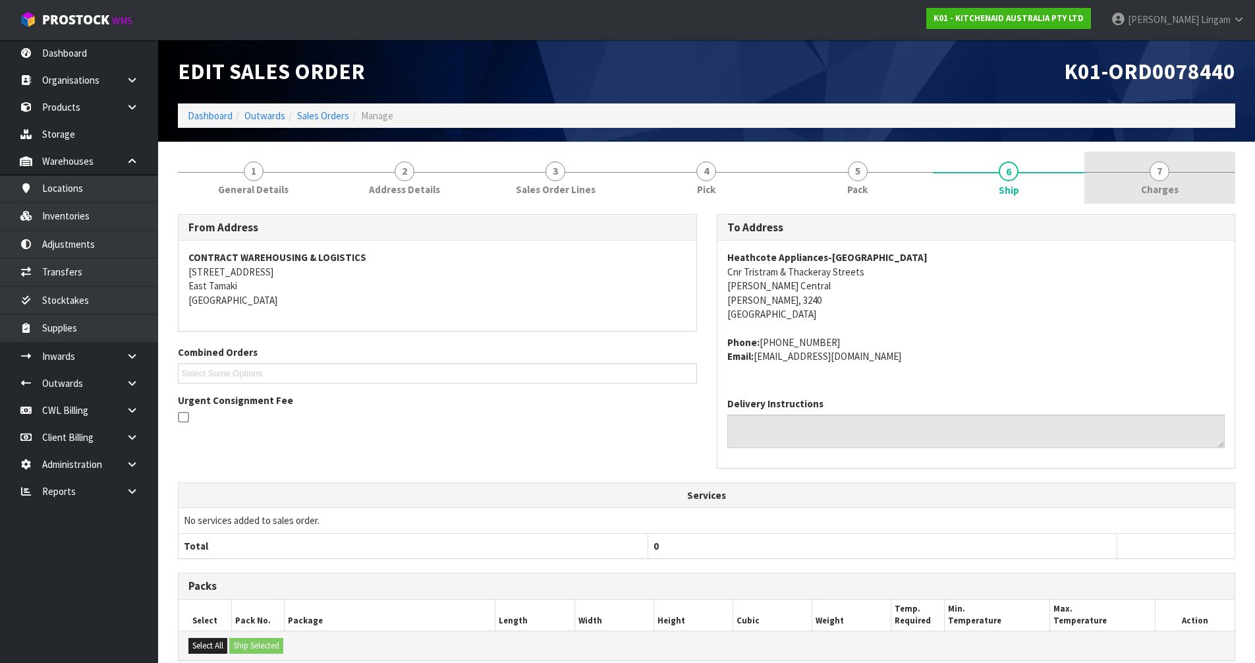
click at [1194, 167] on link "7 [GEOGRAPHIC_DATA]" at bounding box center [1159, 178] width 151 height 52
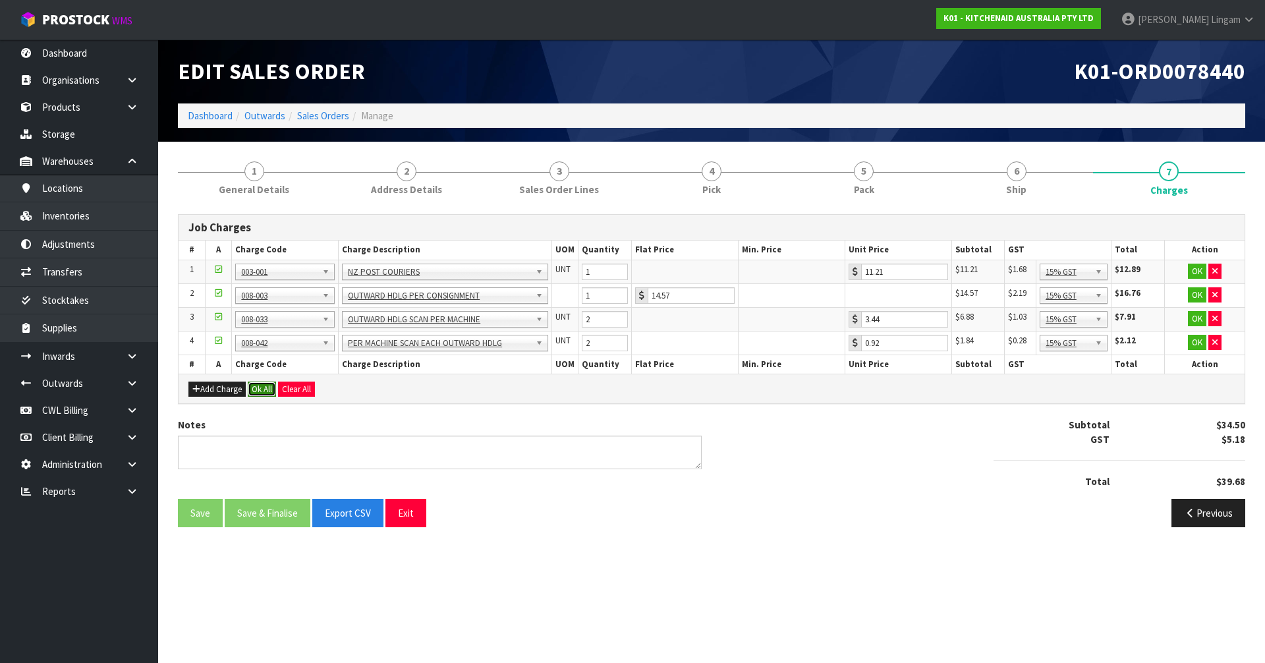
click at [263, 391] on button "Ok All" at bounding box center [262, 389] width 28 height 16
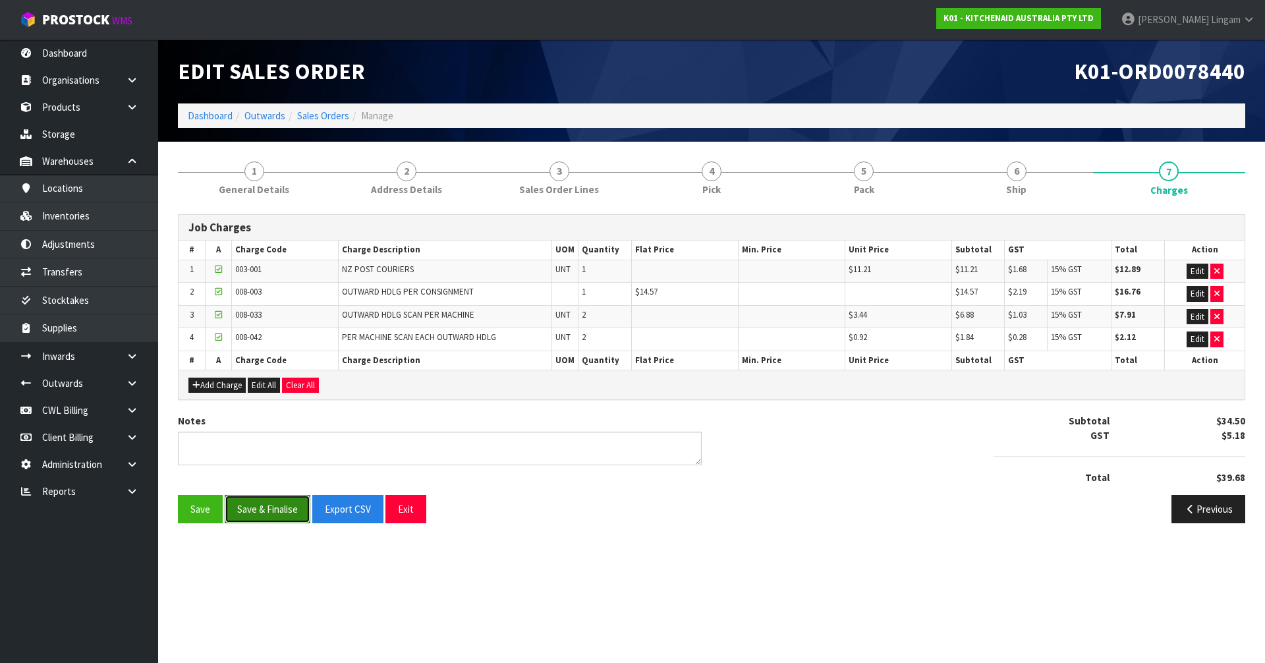
click at [270, 502] on button "Save & Finalise" at bounding box center [268, 509] width 86 height 28
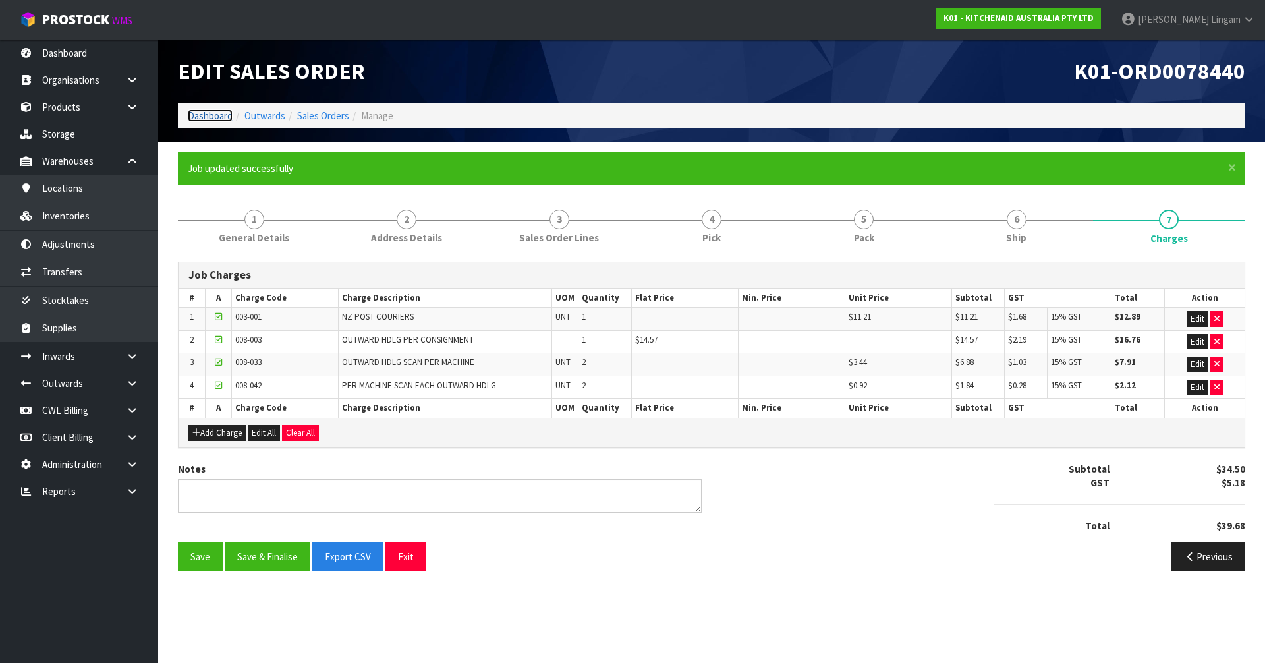
click at [221, 114] on link "Dashboard" at bounding box center [210, 115] width 45 height 13
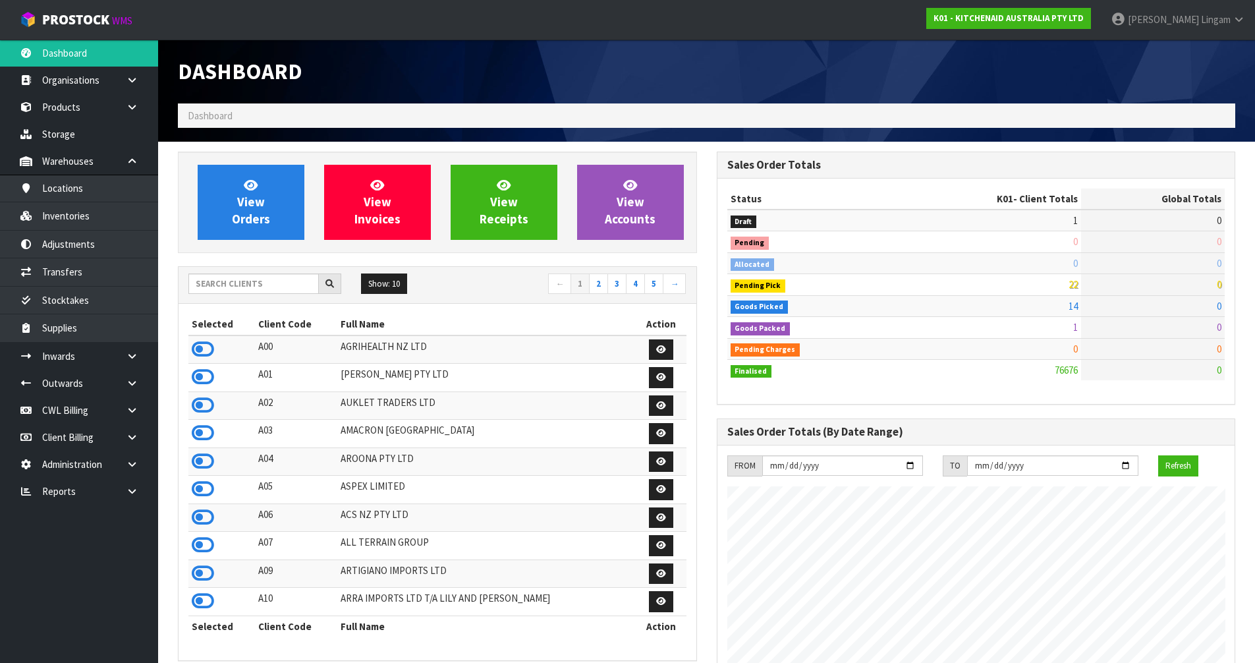
scroll to position [998, 538]
click at [262, 196] on span "View Orders" at bounding box center [251, 201] width 38 height 49
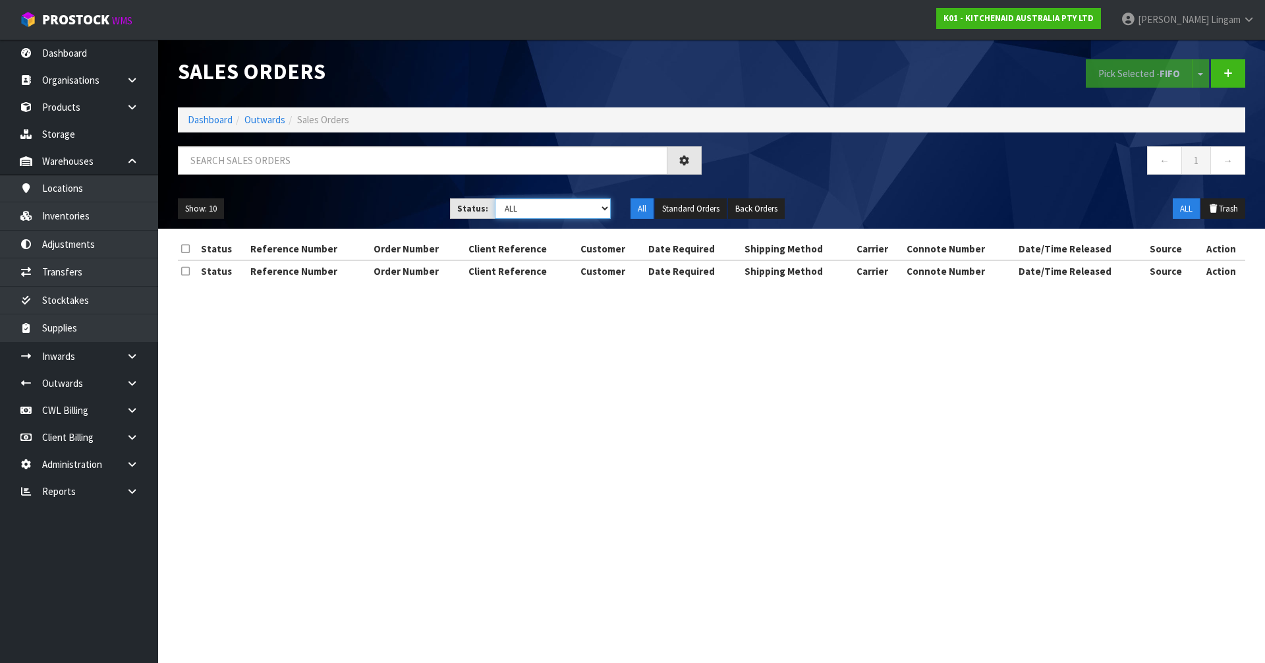
click at [583, 209] on select "Draft Pending Allocated Pending Pick Goods Picked Goods Packed Pending Charges …" at bounding box center [553, 208] width 117 height 20
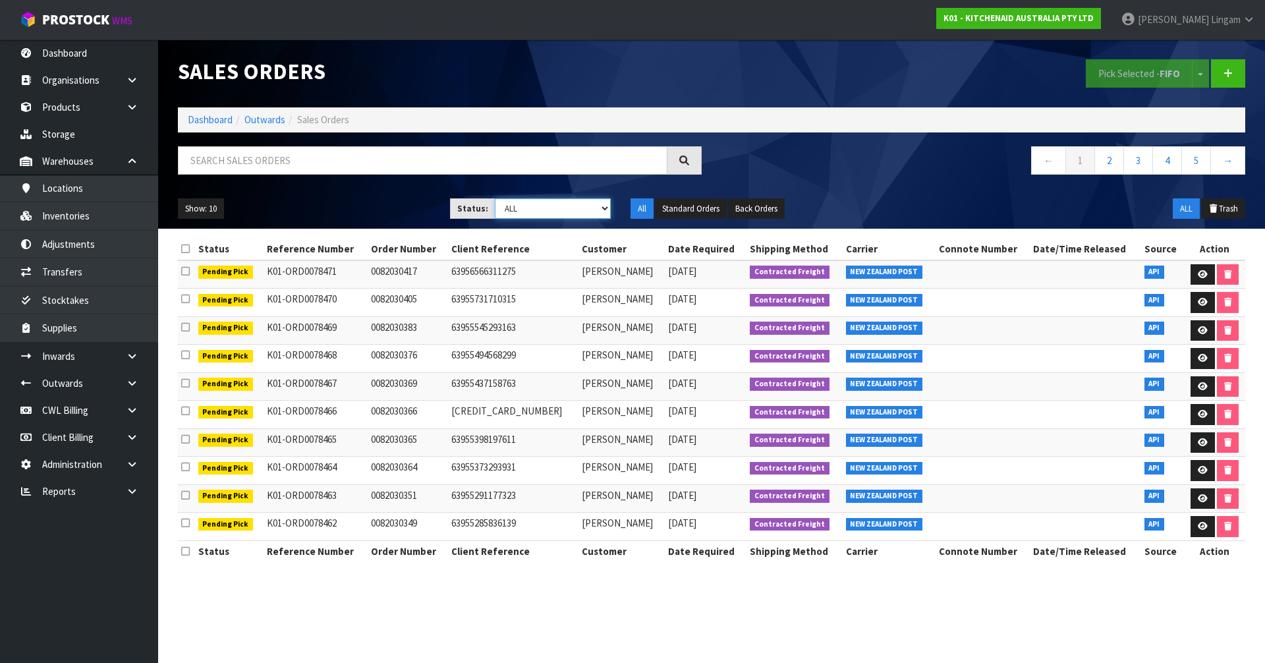
select select "string:0"
click at [495, 198] on select "Draft Pending Allocated Pending Pick Goods Picked Goods Packed Pending Charges …" at bounding box center [553, 208] width 117 height 20
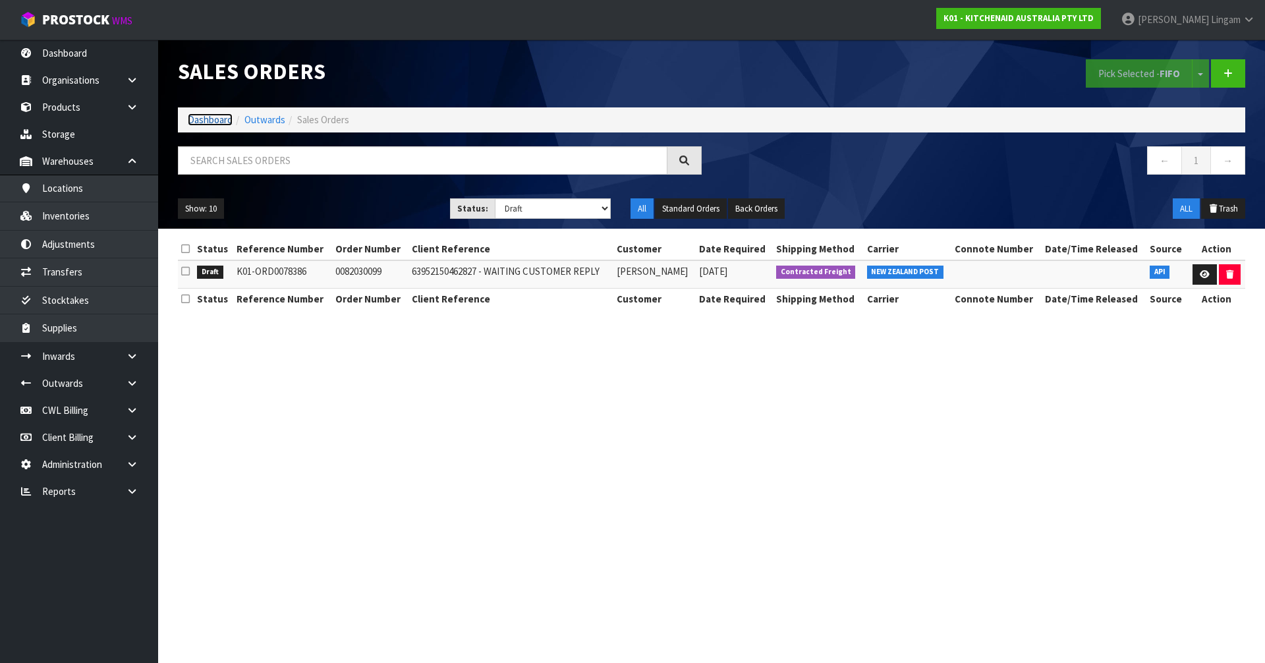
click at [218, 114] on link "Dashboard" at bounding box center [210, 119] width 45 height 13
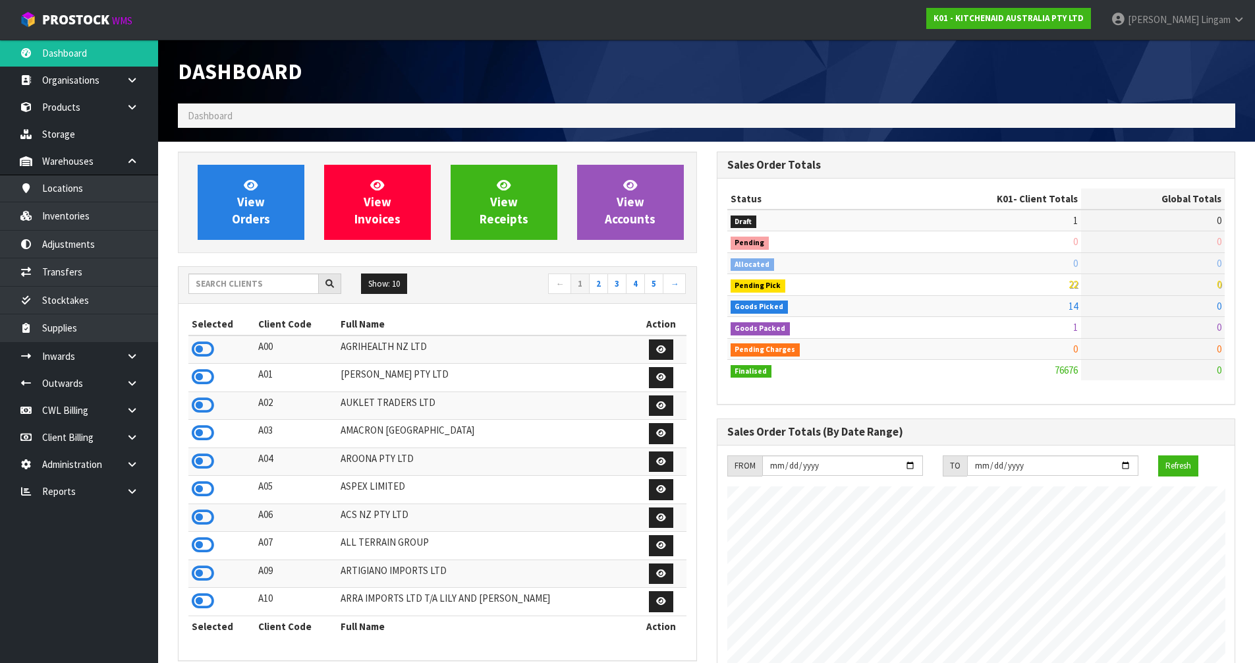
scroll to position [998, 538]
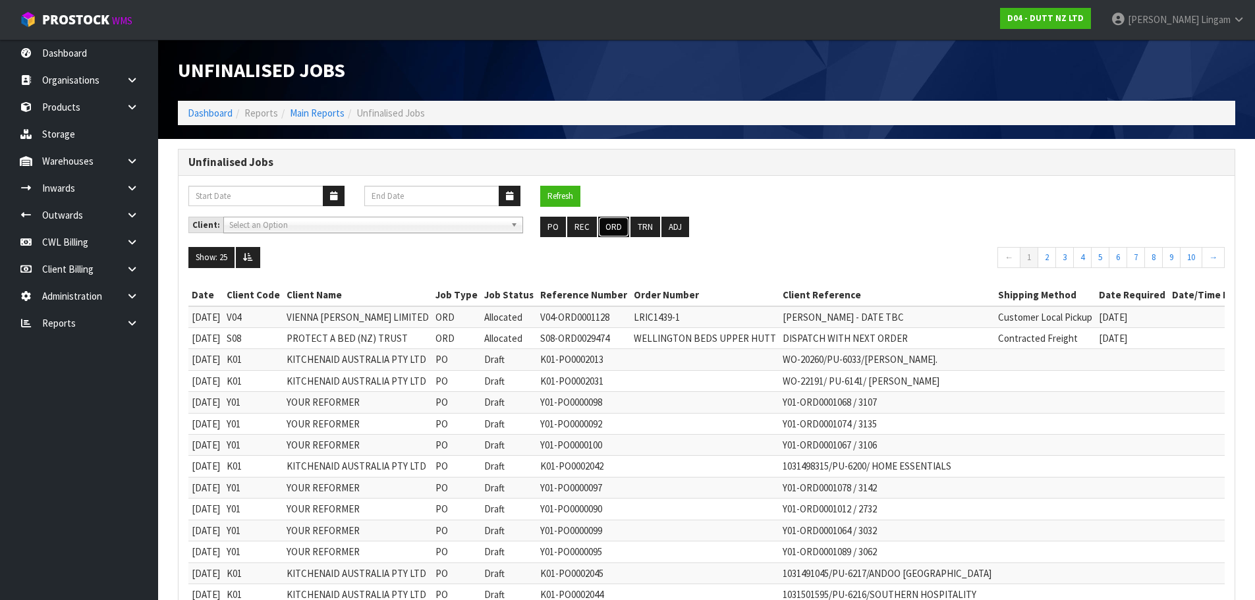
click at [619, 223] on button "ORD" at bounding box center [613, 227] width 31 height 21
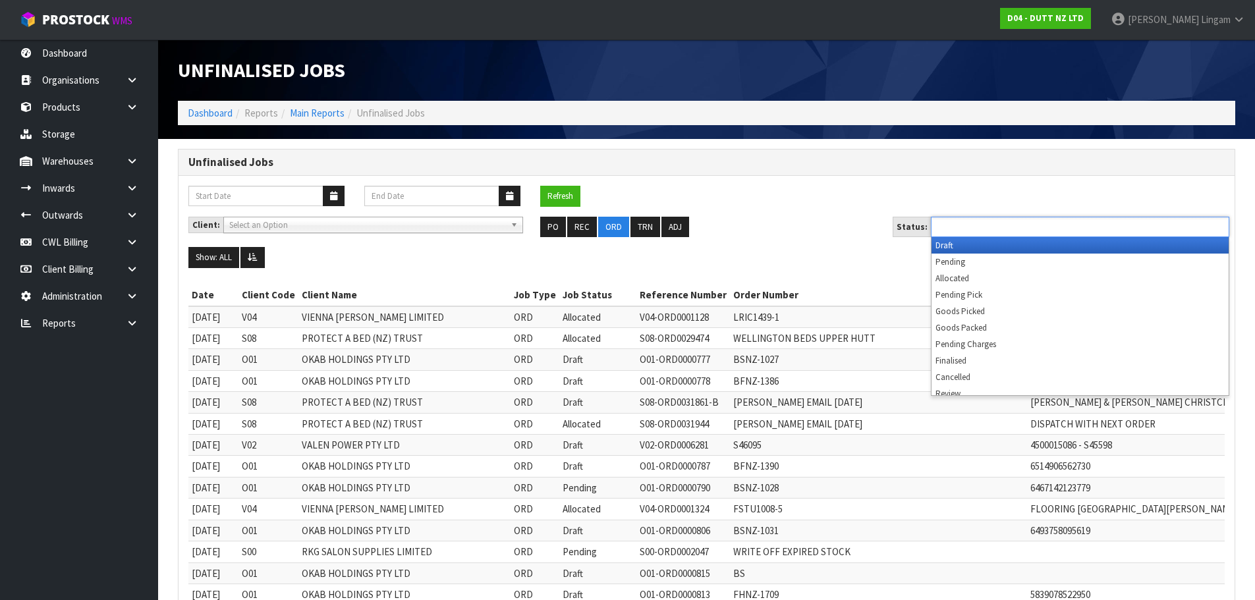
click at [1014, 225] on input "text" at bounding box center [983, 227] width 97 height 16
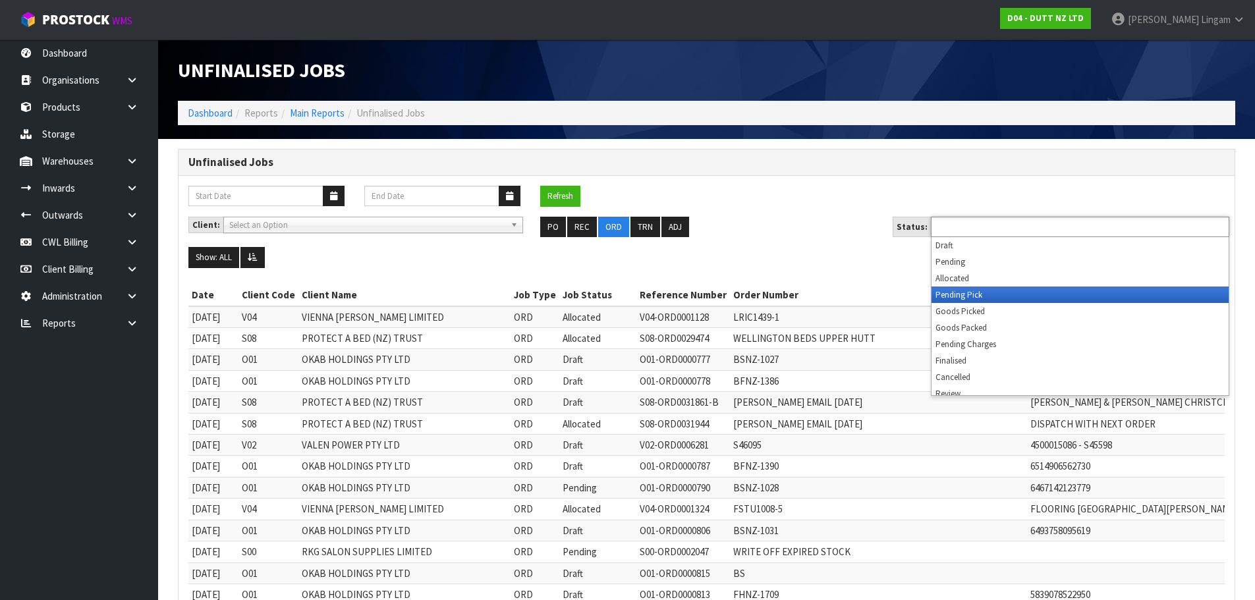
click at [968, 294] on li "Pending Pick" at bounding box center [1080, 295] width 297 height 16
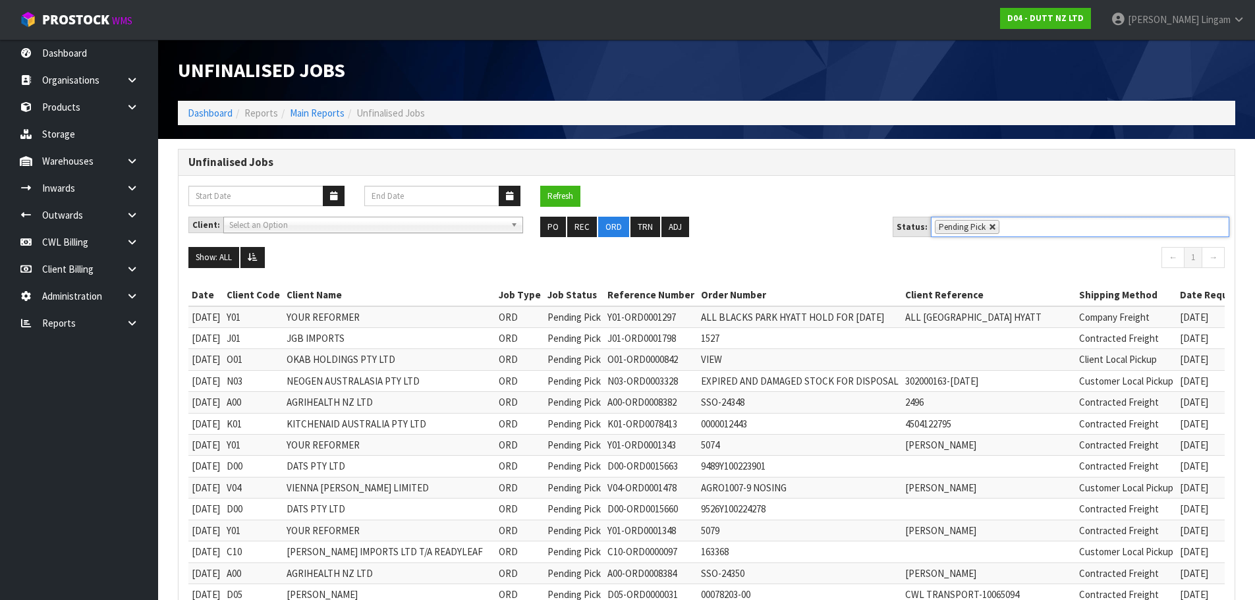
click at [989, 226] on link at bounding box center [993, 227] width 8 height 8
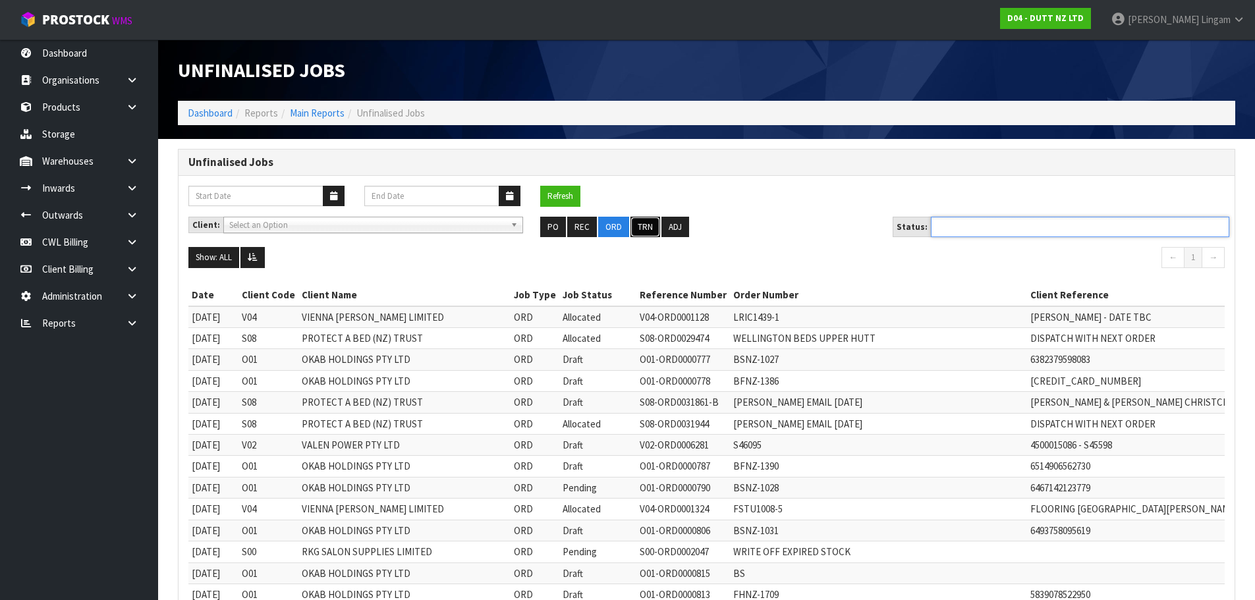
click at [642, 232] on button "TRN" at bounding box center [645, 227] width 30 height 21
type input "Select Some Options"
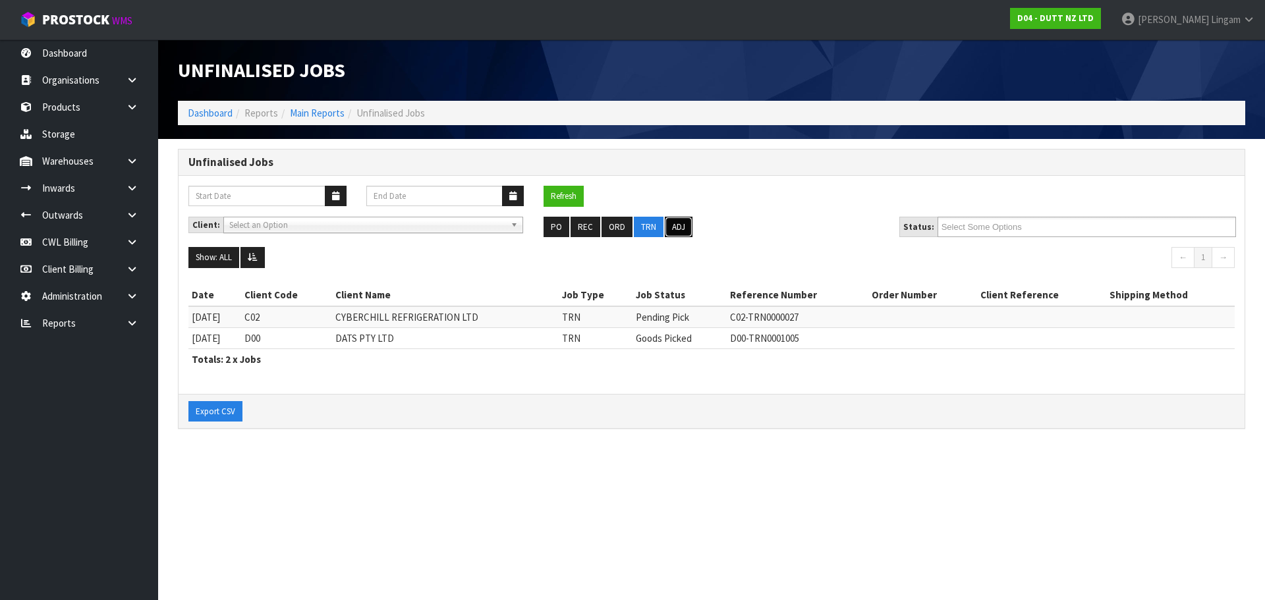
click at [682, 230] on button "ADJ" at bounding box center [679, 227] width 28 height 21
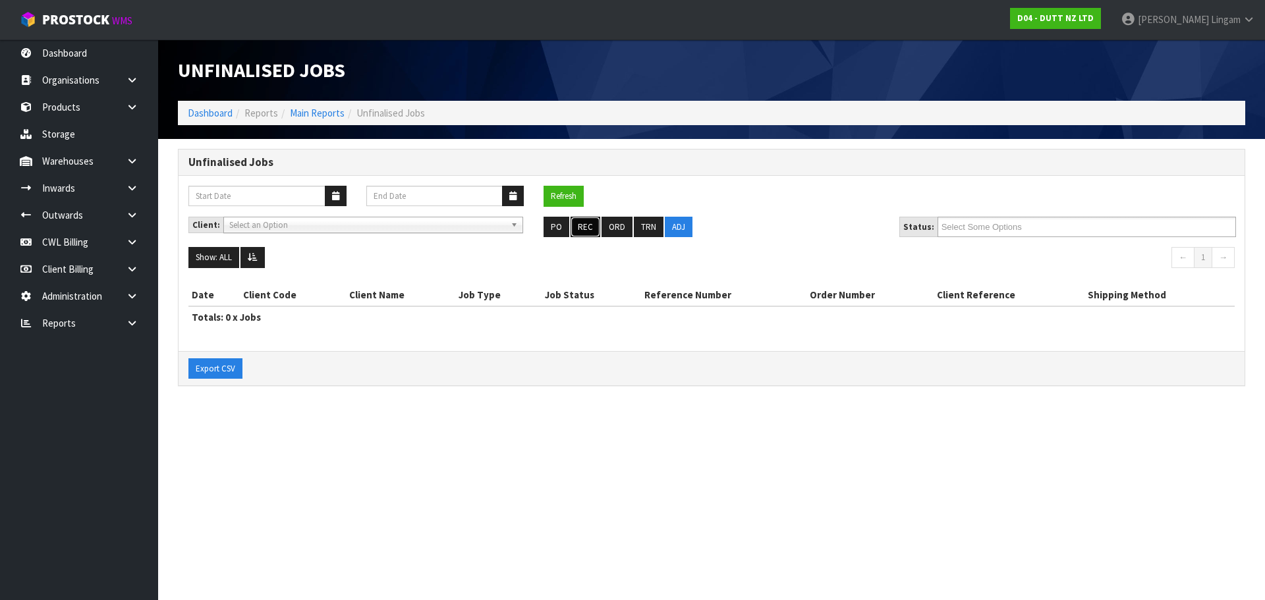
click at [588, 227] on button "REC" at bounding box center [586, 227] width 30 height 21
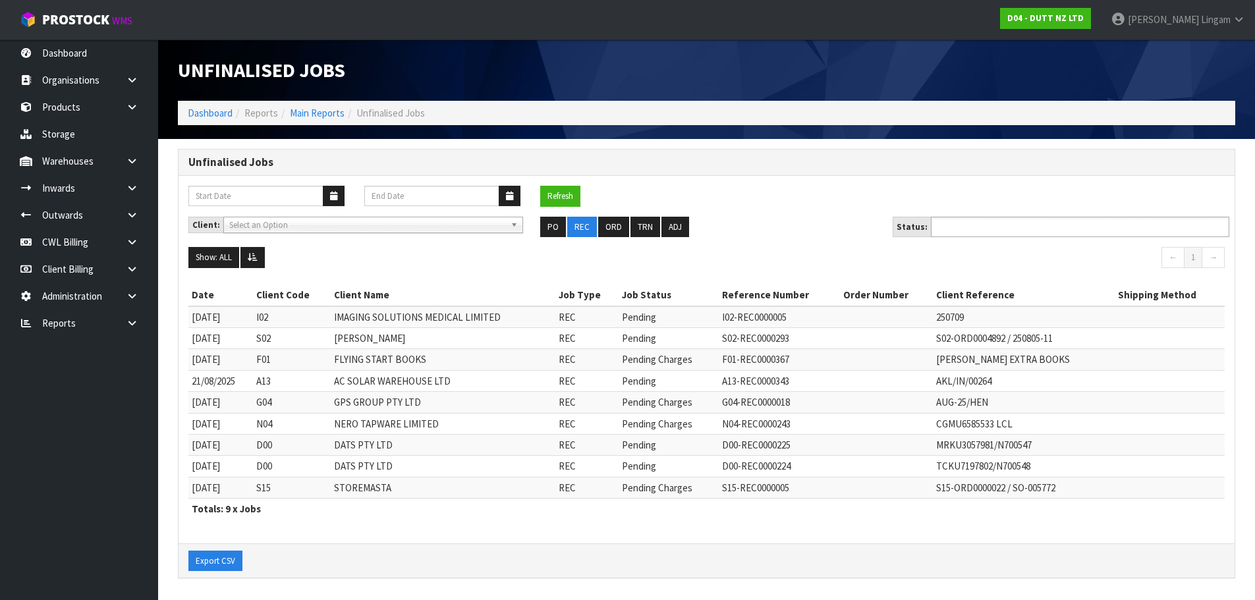
click at [973, 225] on input "text" at bounding box center [983, 227] width 97 height 16
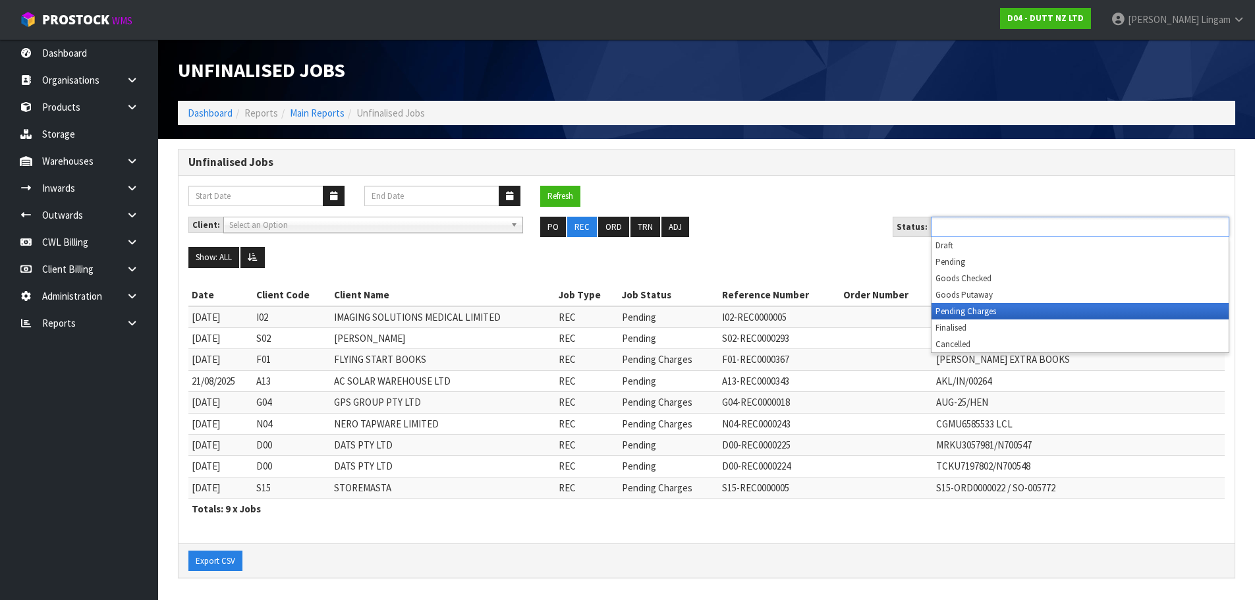
click at [996, 312] on li "Pending Charges" at bounding box center [1080, 311] width 297 height 16
